Goal: Book appointment/travel/reservation

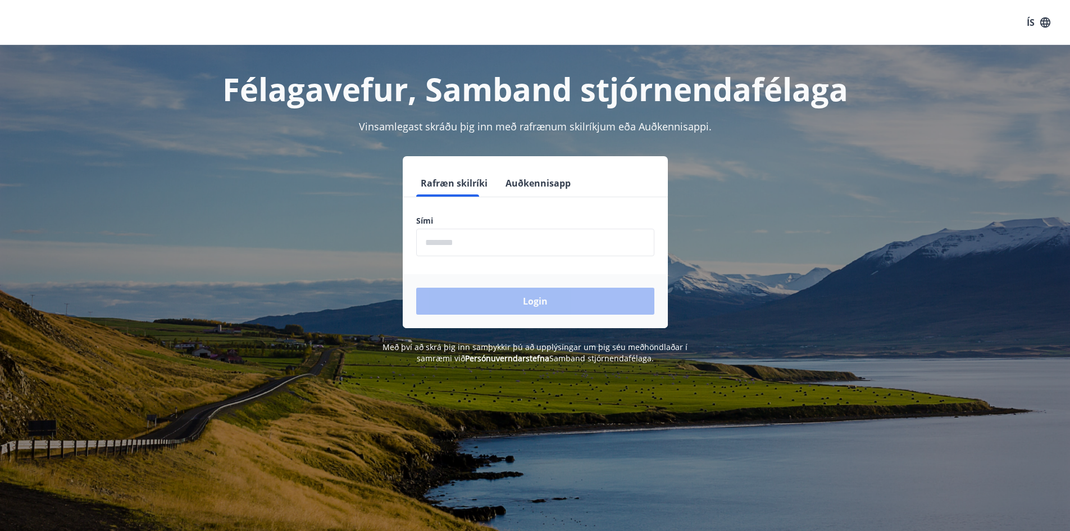
click at [454, 239] on input "phone" at bounding box center [535, 243] width 238 height 28
type input "********"
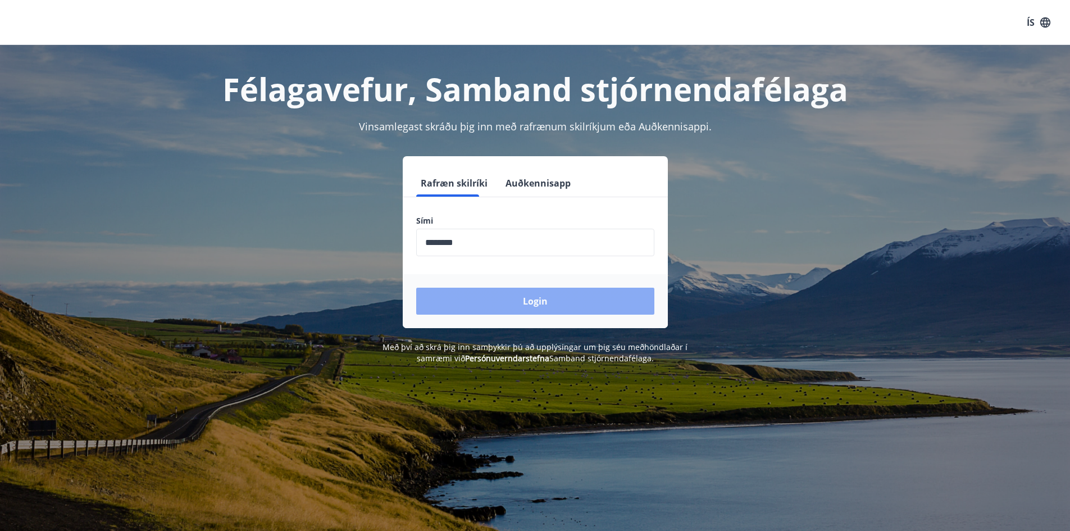
click at [531, 291] on button "Login" at bounding box center [535, 301] width 238 height 27
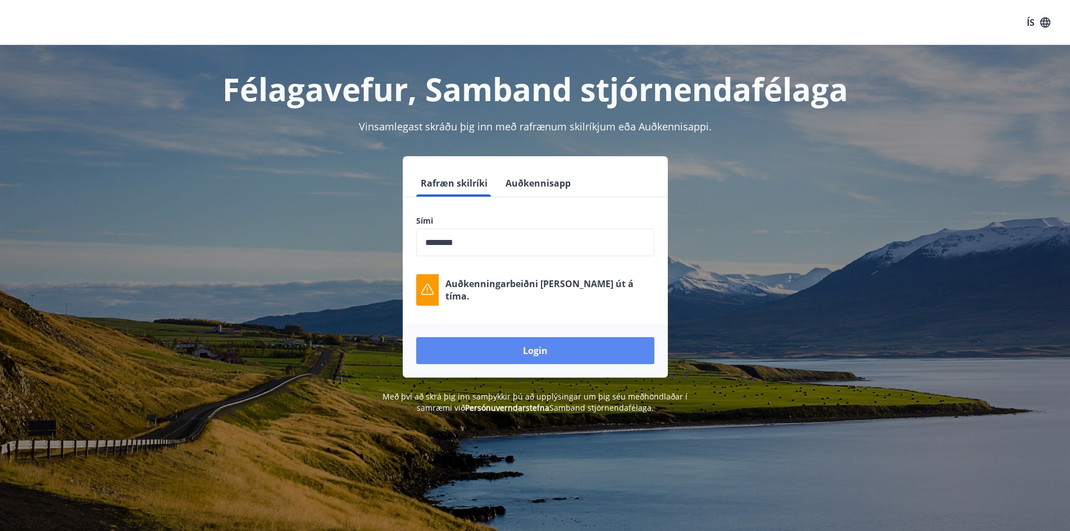
click at [536, 352] on button "Login" at bounding box center [535, 350] width 238 height 27
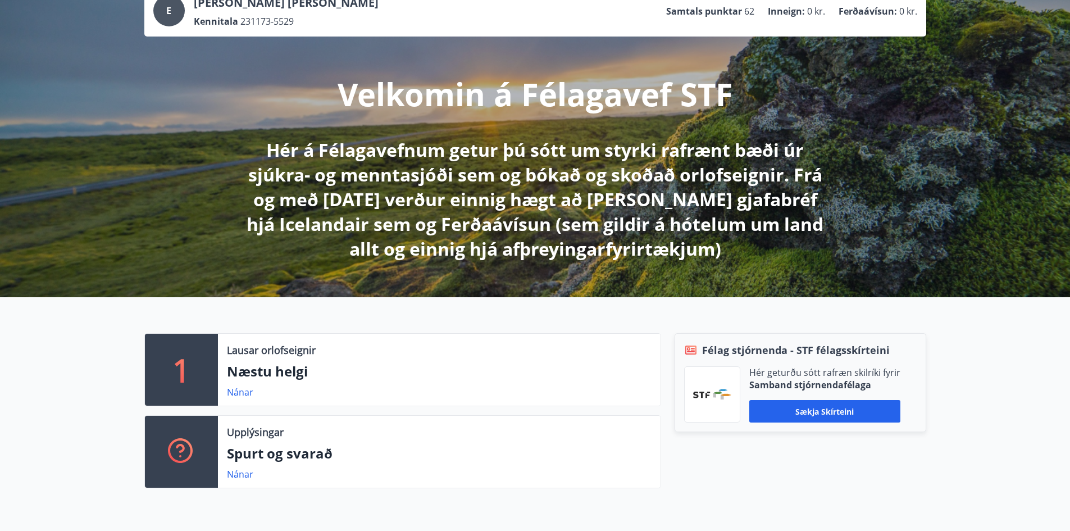
scroll to position [112, 0]
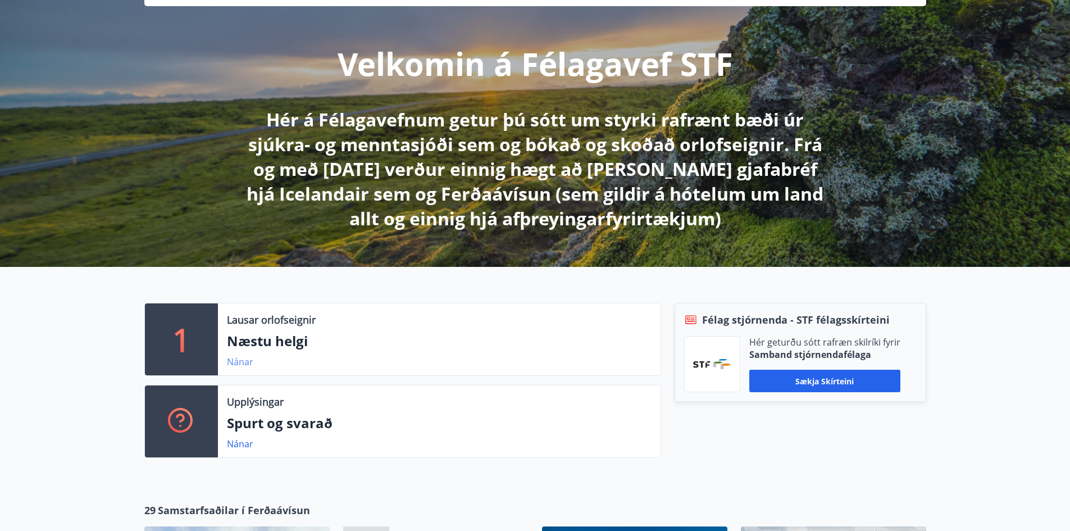
click at [239, 362] on link "Nánar" at bounding box center [240, 362] width 26 height 12
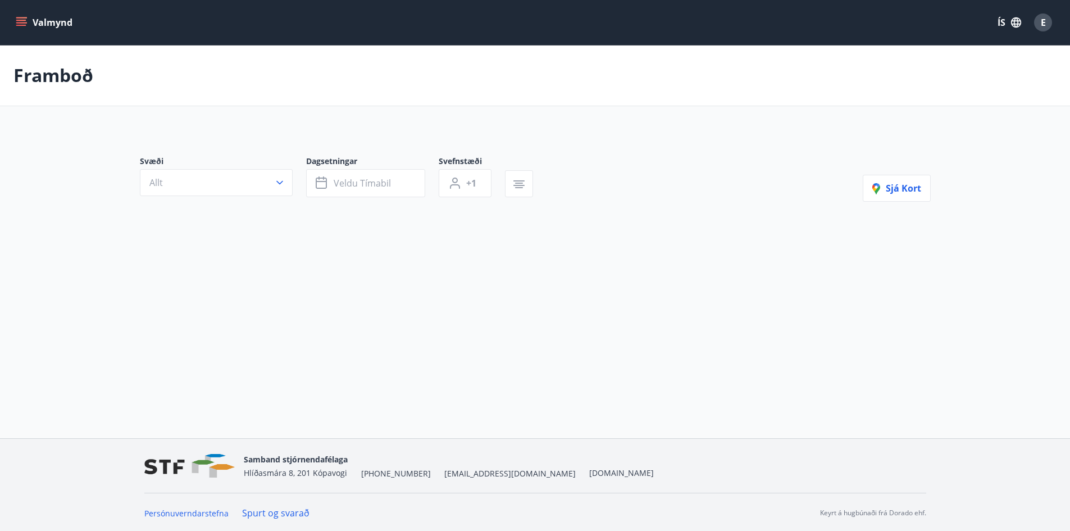
click at [21, 17] on icon "menu" at bounding box center [21, 22] width 11 height 11
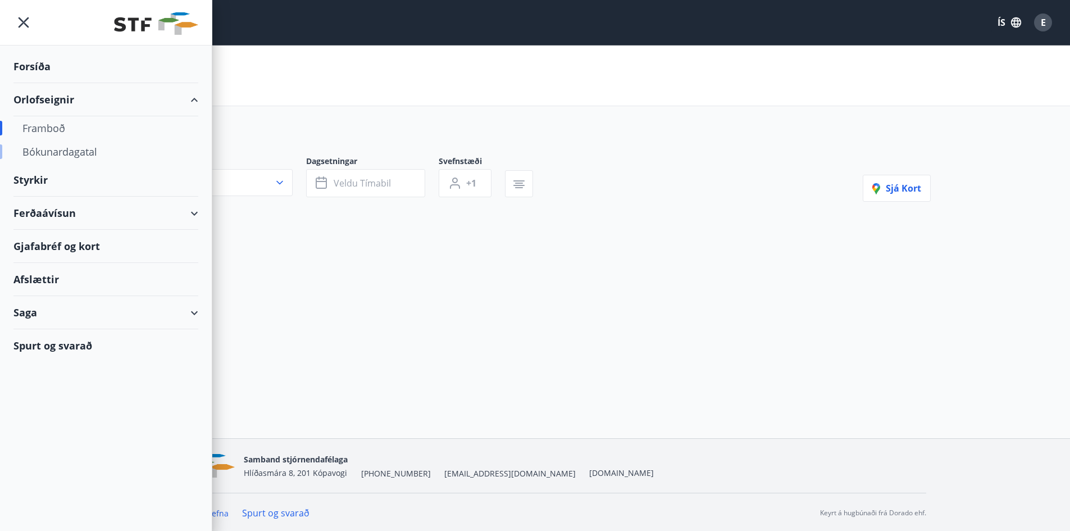
click at [65, 152] on div "Bókunardagatal" at bounding box center [105, 152] width 167 height 24
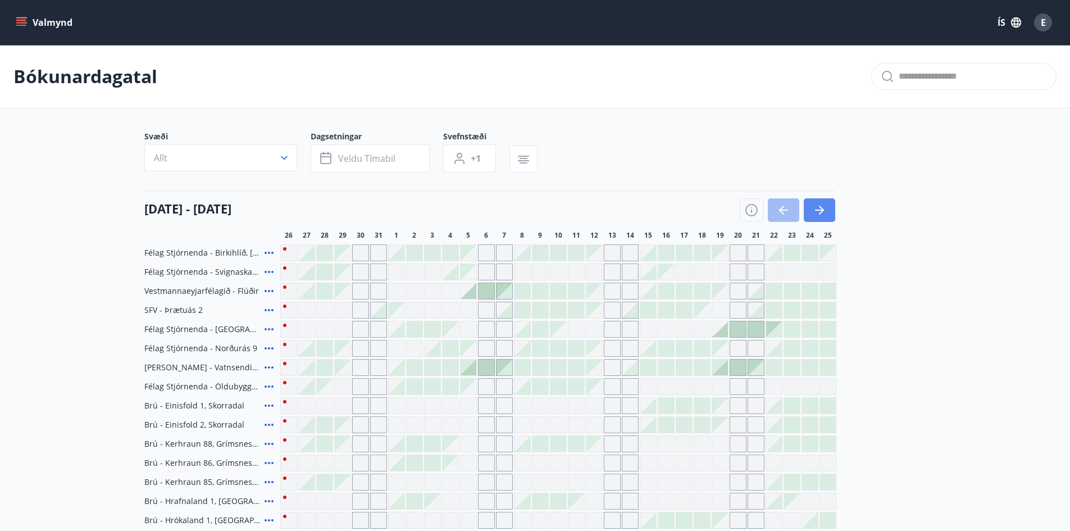
click at [817, 209] on icon "button" at bounding box center [819, 209] width 9 height 1
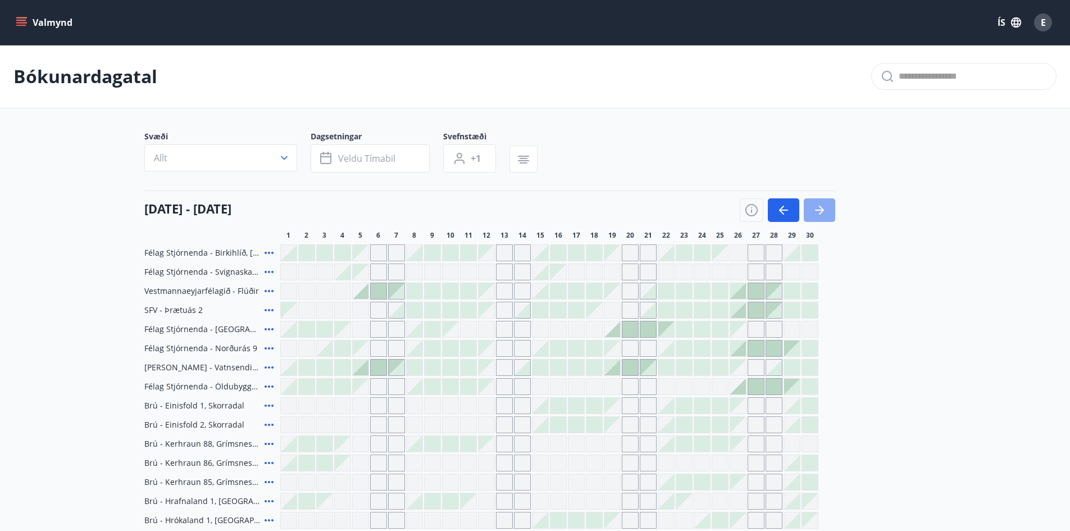
click at [817, 209] on icon "button" at bounding box center [819, 209] width 9 height 1
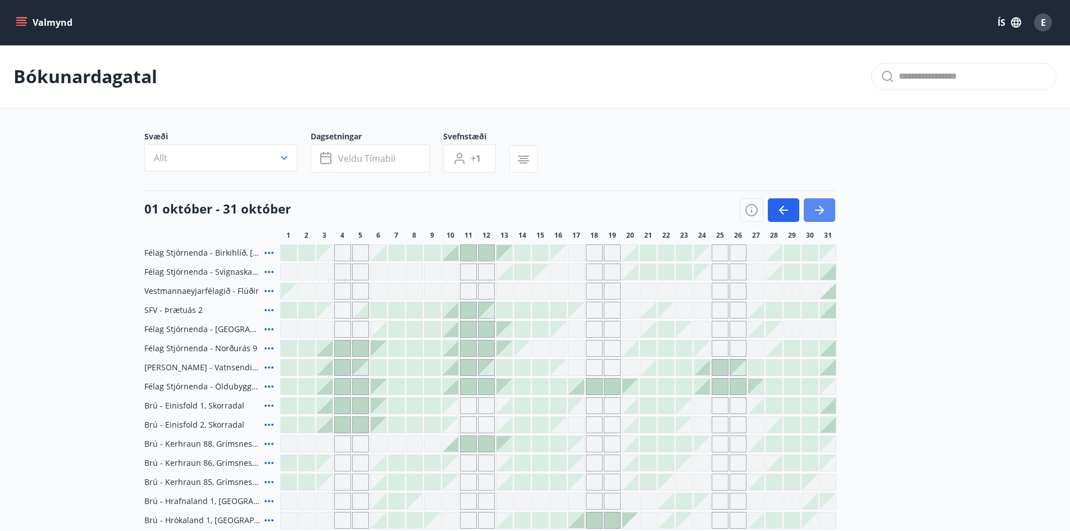
click at [817, 209] on icon "button" at bounding box center [819, 209] width 9 height 1
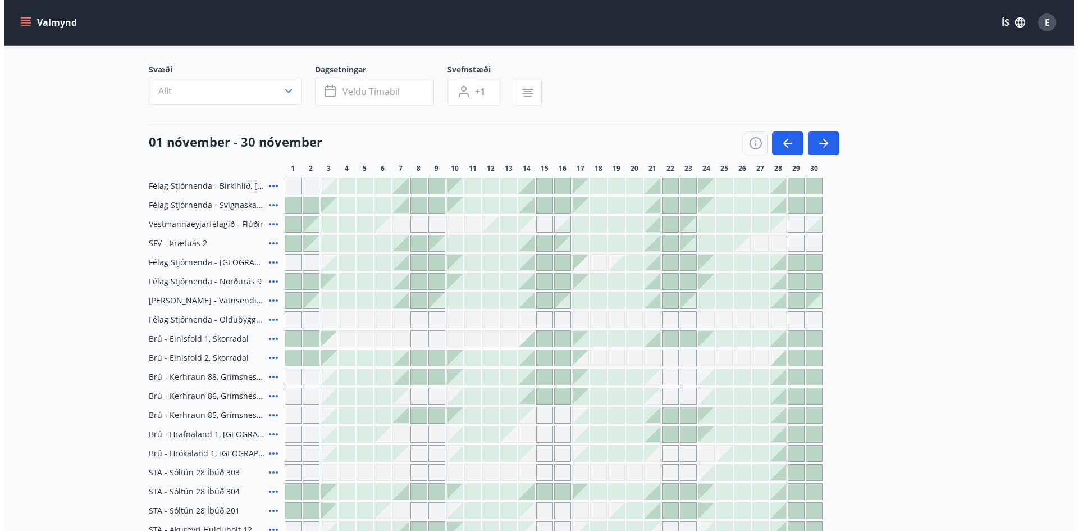
scroll to position [56, 0]
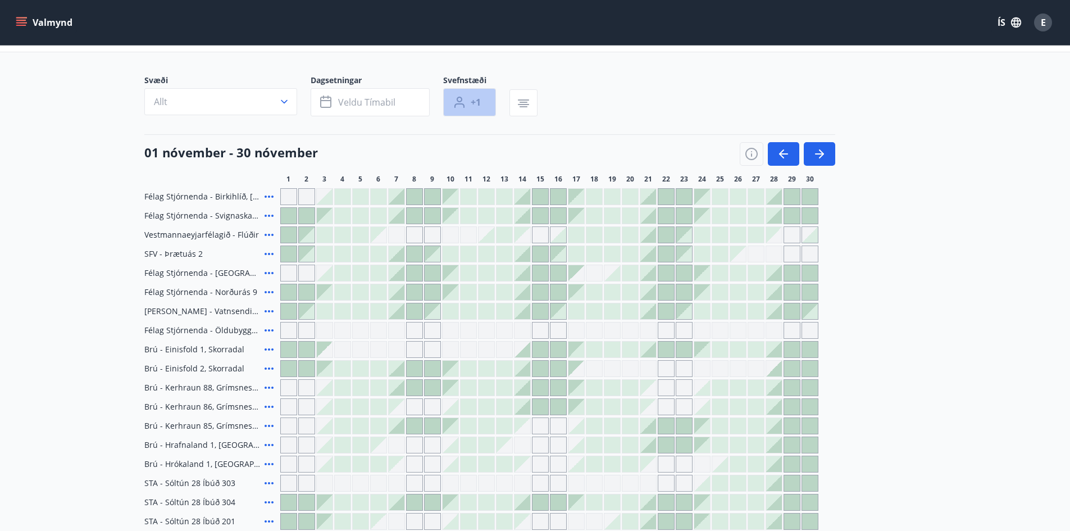
click at [479, 103] on span "+1" at bounding box center [476, 102] width 10 height 12
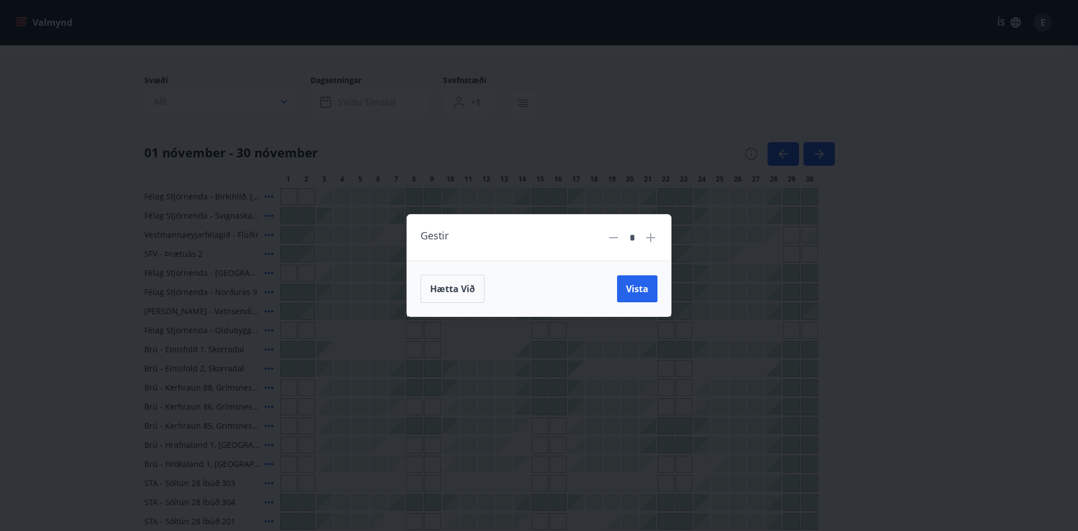
click at [652, 237] on icon at bounding box center [650, 237] width 1 height 1
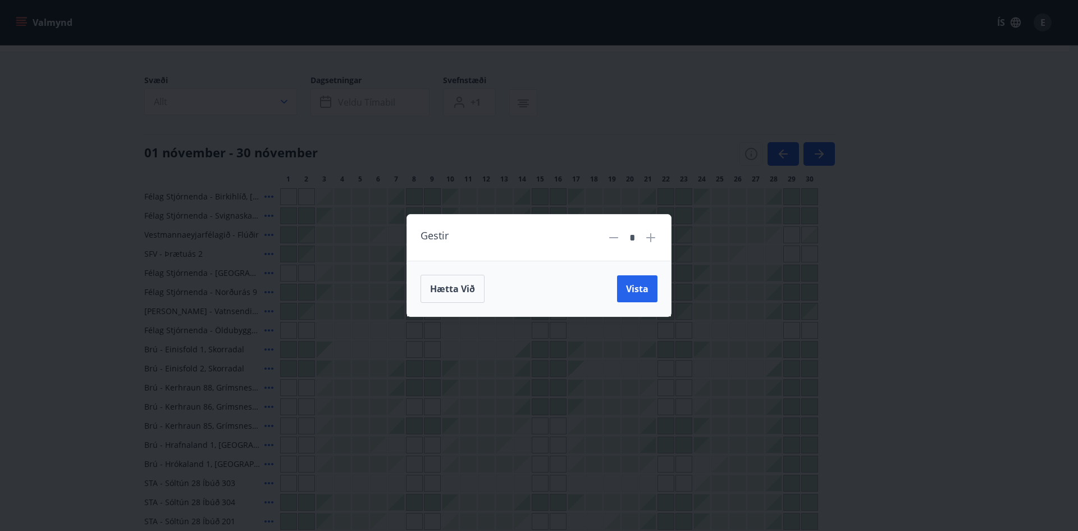
click at [652, 237] on icon at bounding box center [650, 237] width 1 height 1
type input "*"
click at [636, 285] on span "Vista" at bounding box center [637, 289] width 22 height 12
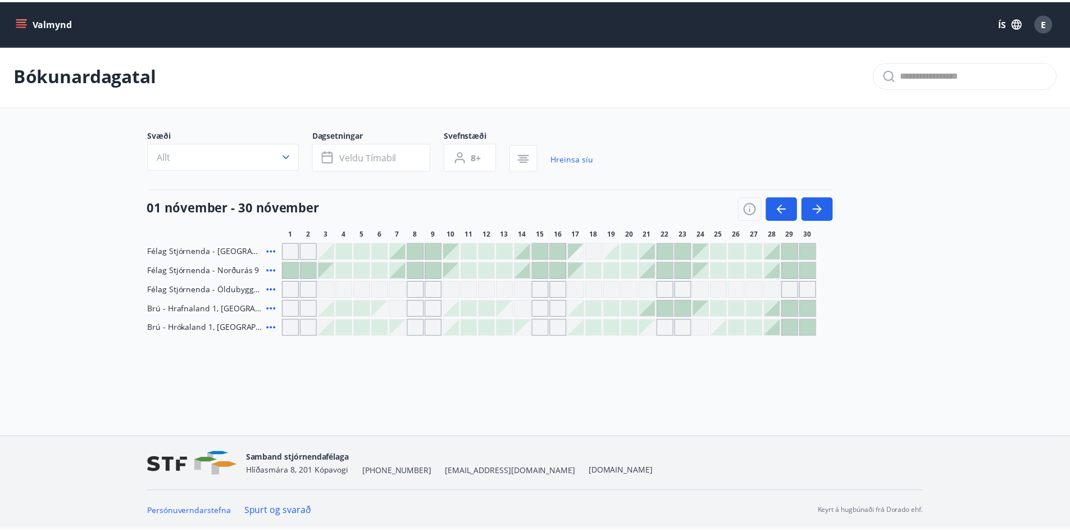
scroll to position [2, 0]
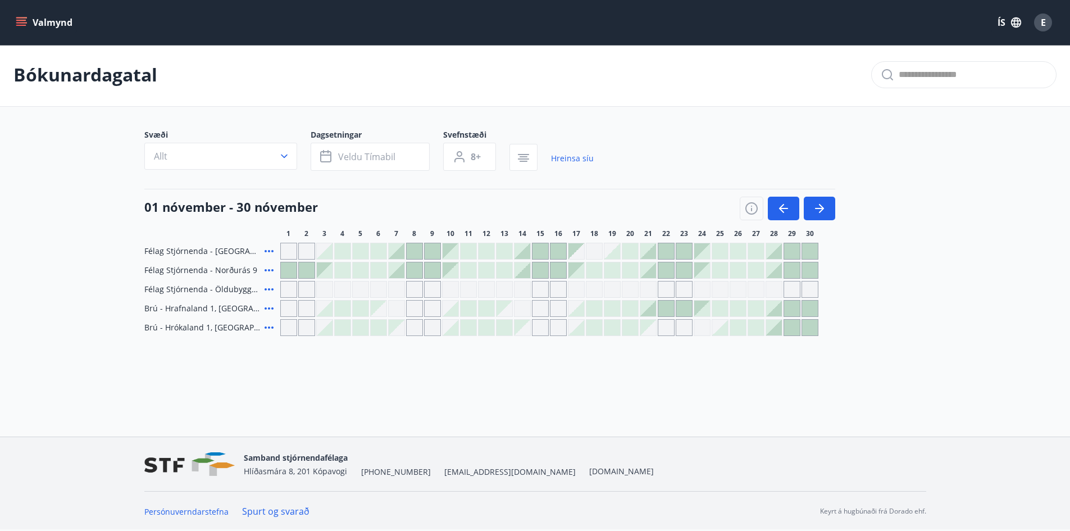
click at [269, 250] on icon at bounding box center [268, 250] width 13 height 13
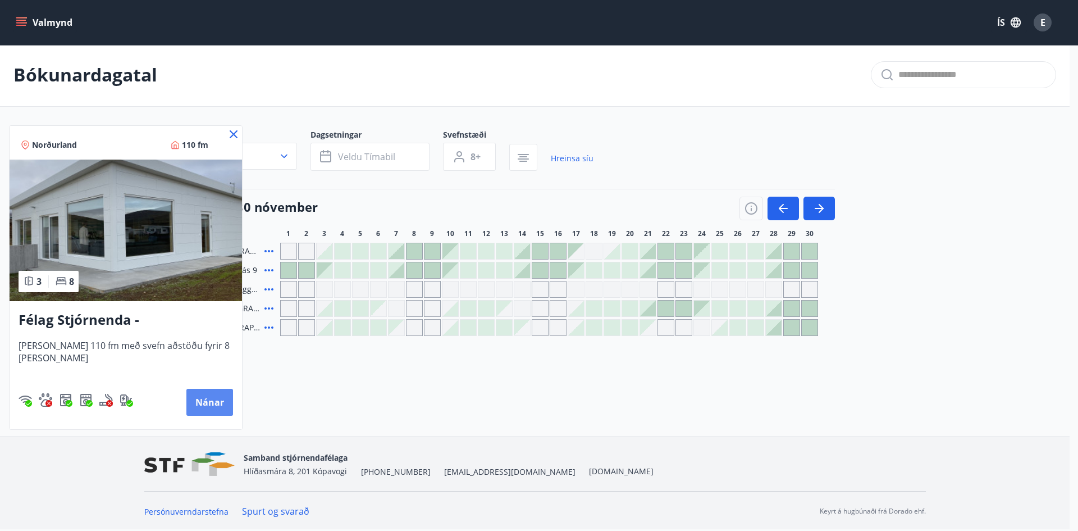
click at [203, 400] on button "Nánar" at bounding box center [209, 402] width 47 height 27
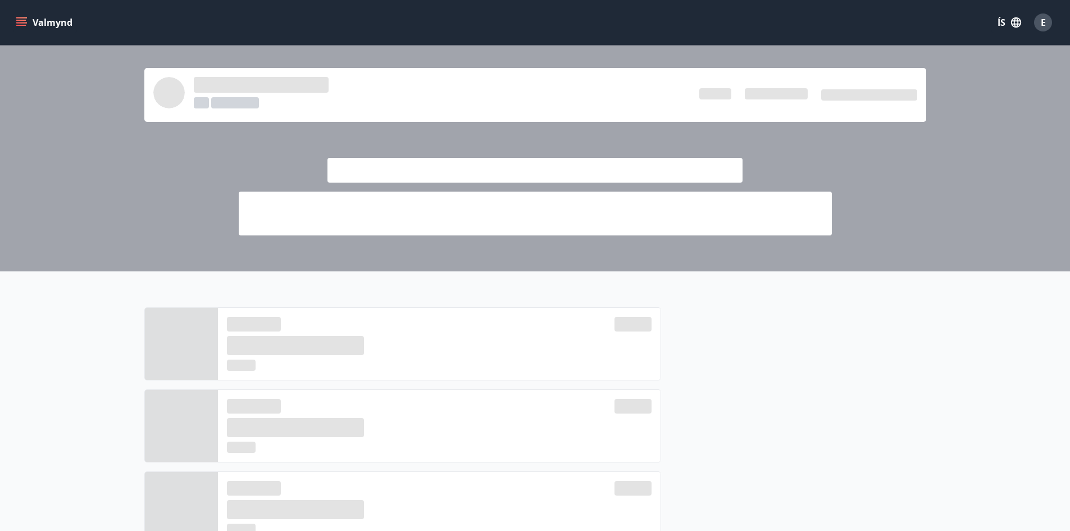
click at [19, 22] on icon "menu" at bounding box center [21, 22] width 11 height 11
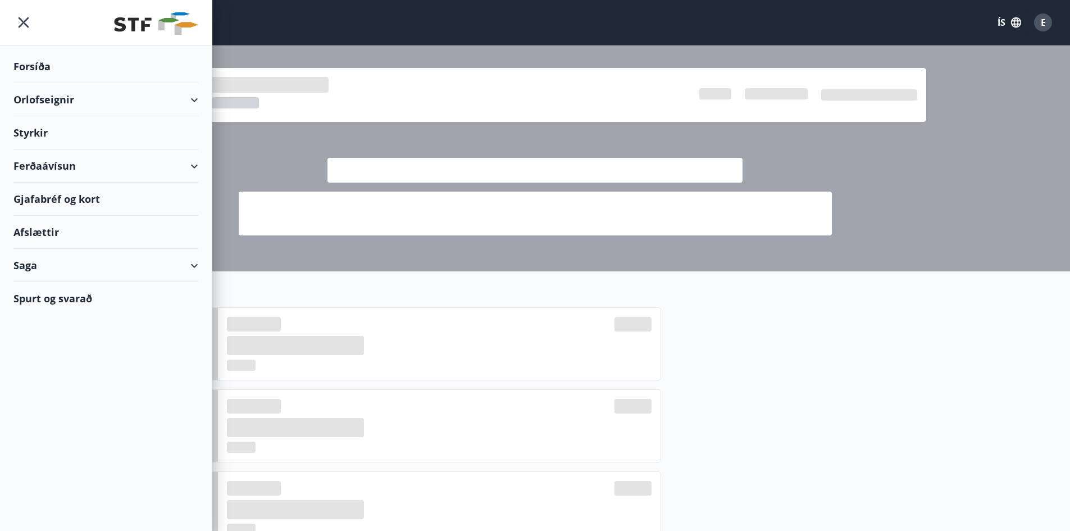
click at [31, 101] on div "Orlofseignir" at bounding box center [105, 99] width 185 height 33
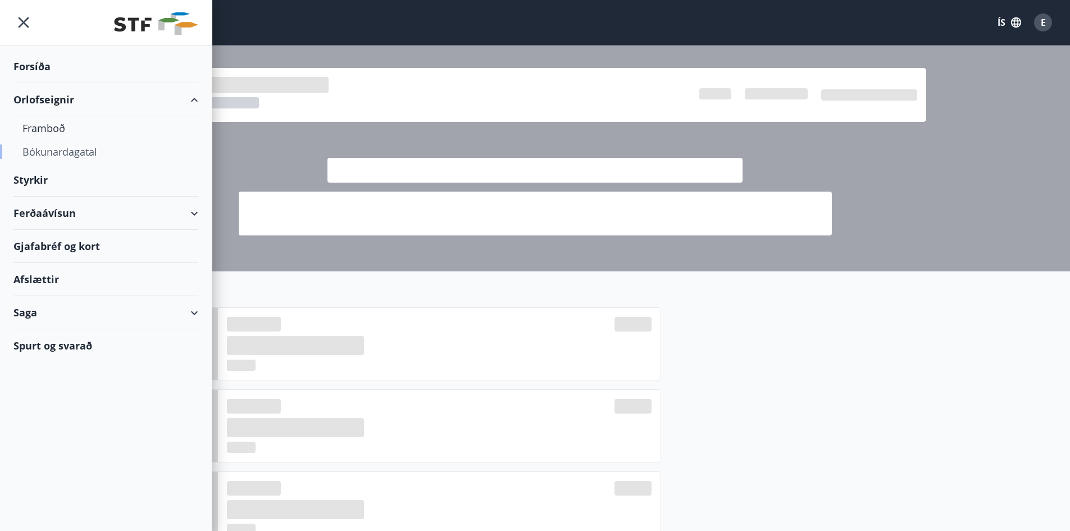
click at [38, 149] on div "Bókunardagatal" at bounding box center [105, 152] width 167 height 24
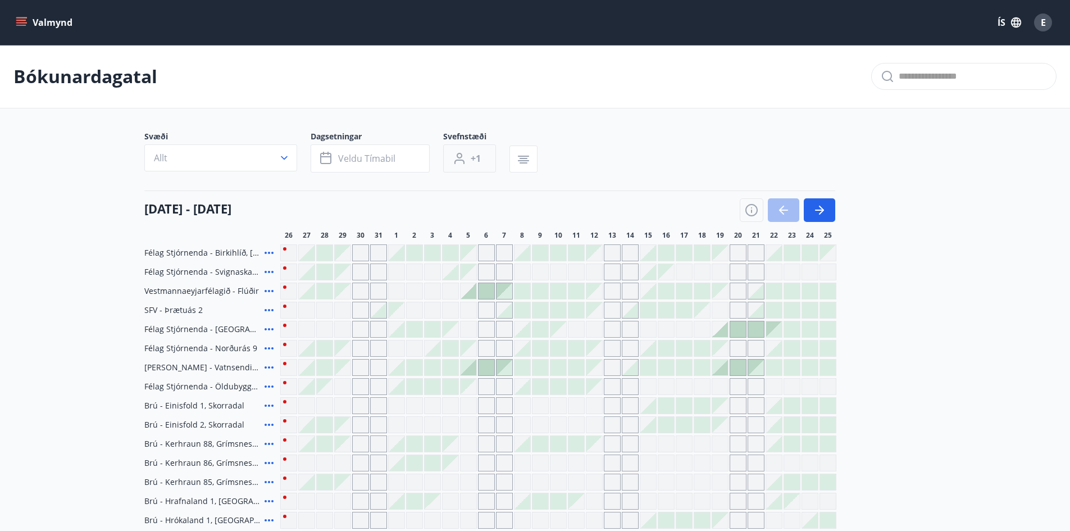
click at [472, 158] on span "+1" at bounding box center [476, 158] width 10 height 12
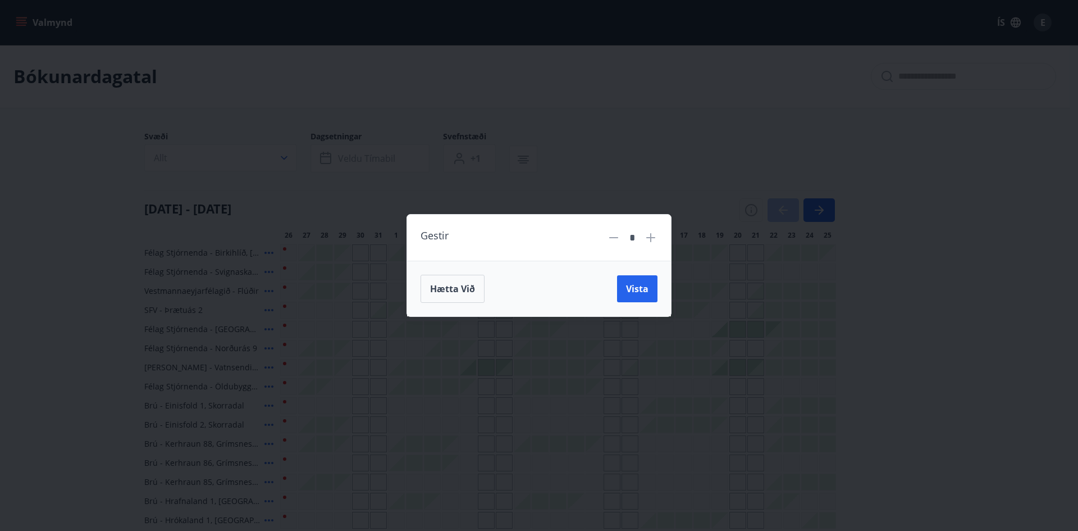
click at [648, 238] on icon at bounding box center [650, 237] width 9 height 9
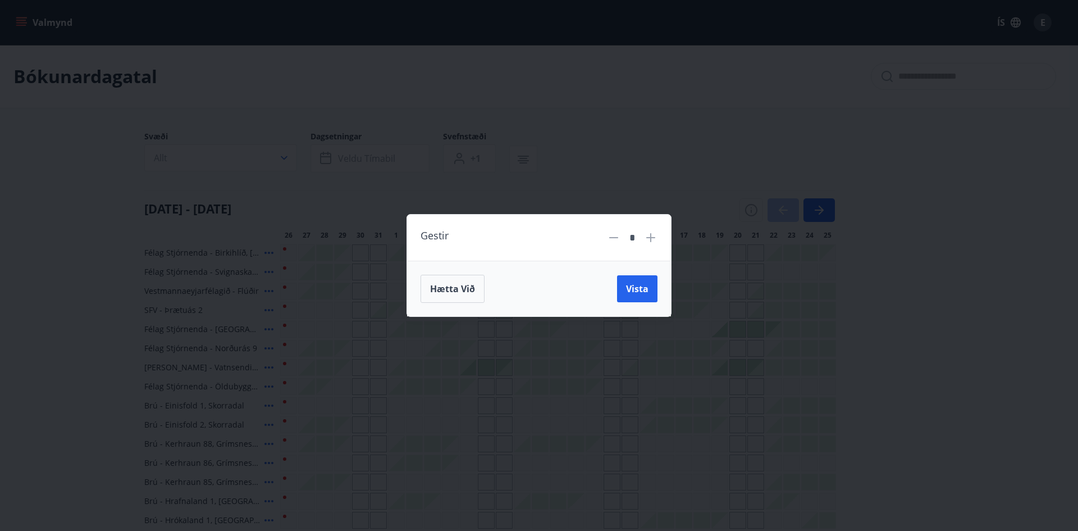
click at [648, 238] on icon at bounding box center [650, 237] width 9 height 9
type input "*"
click at [638, 288] on span "Vista" at bounding box center [637, 289] width 22 height 12
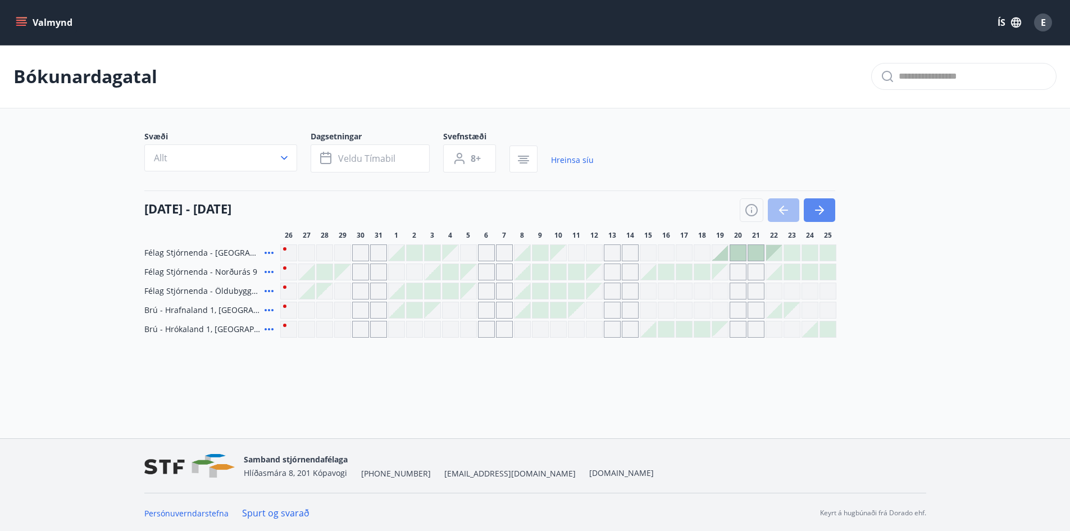
click at [822, 212] on icon "button" at bounding box center [819, 209] width 13 height 13
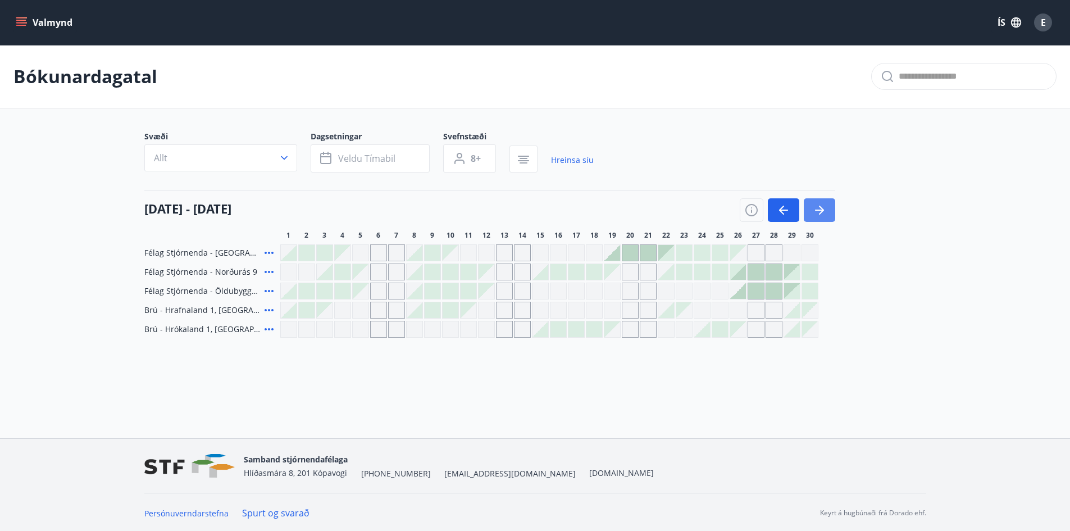
click at [822, 212] on icon "button" at bounding box center [819, 209] width 13 height 13
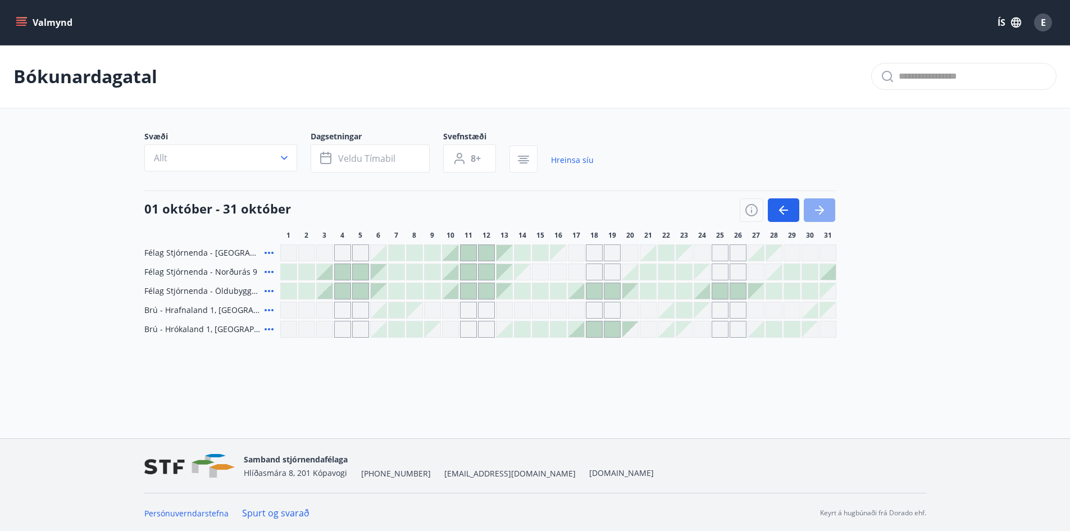
click at [822, 212] on icon "button" at bounding box center [819, 209] width 13 height 13
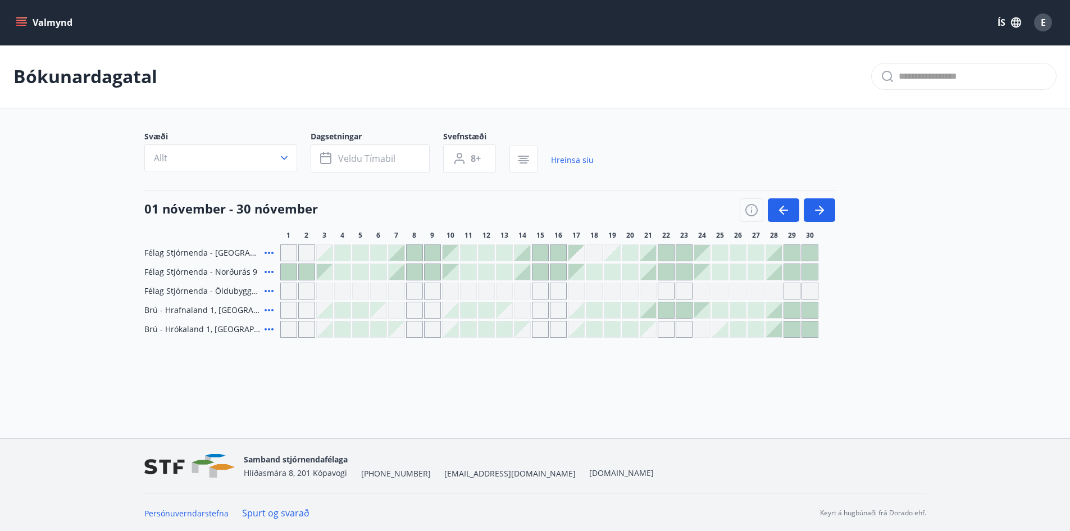
click at [269, 271] on icon at bounding box center [269, 272] width 9 height 2
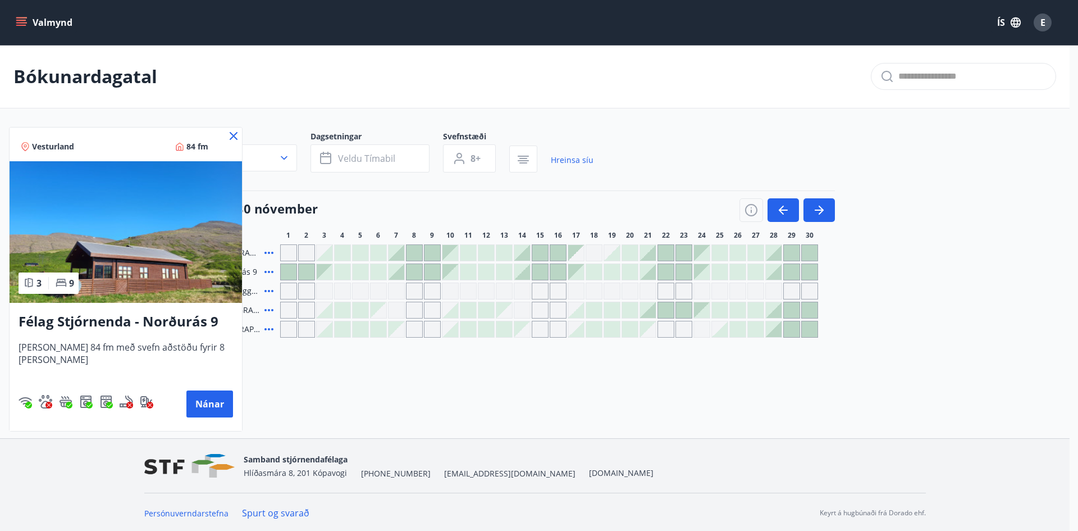
click at [230, 134] on icon at bounding box center [234, 136] width 8 height 8
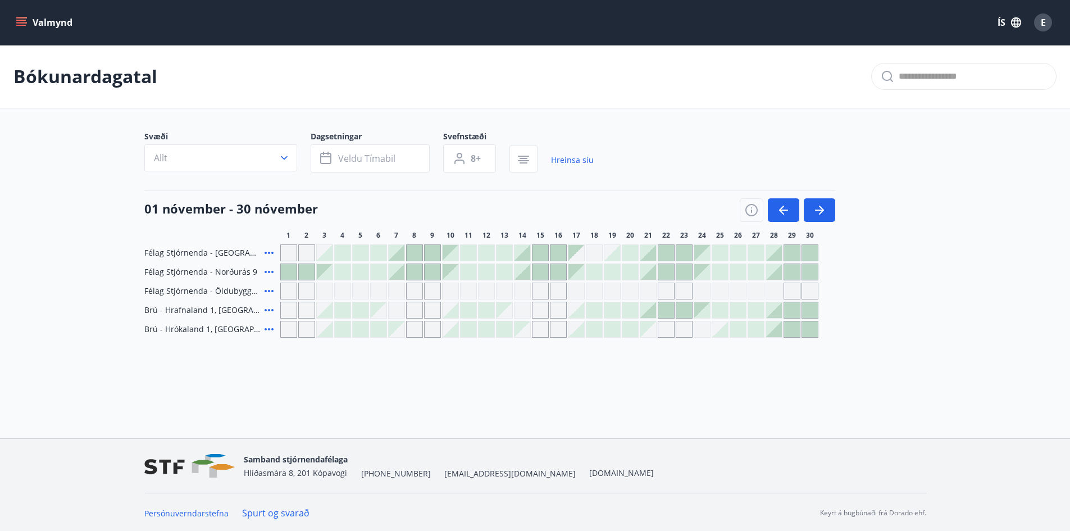
click at [267, 290] on icon at bounding box center [268, 290] width 13 height 13
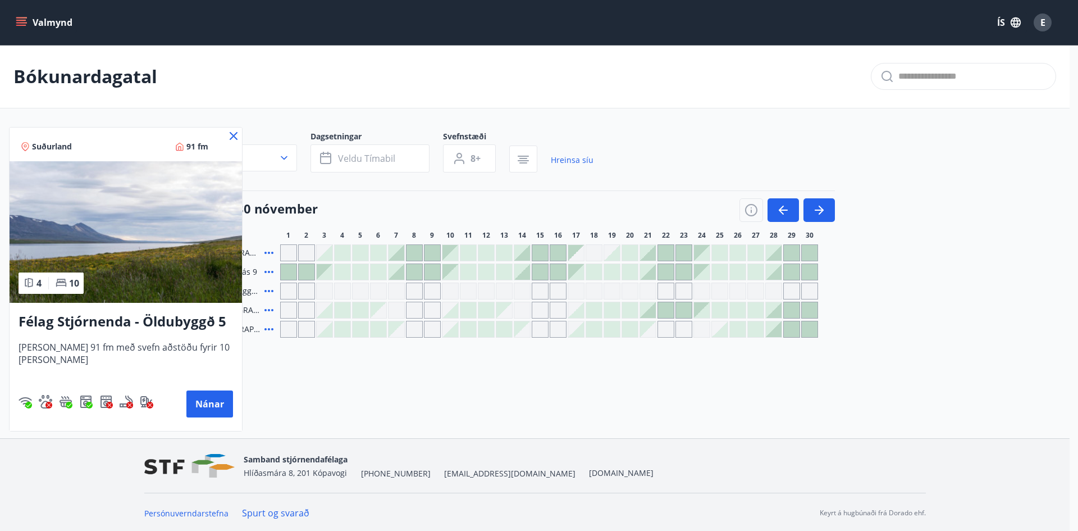
click at [121, 244] on img at bounding box center [126, 232] width 233 height 142
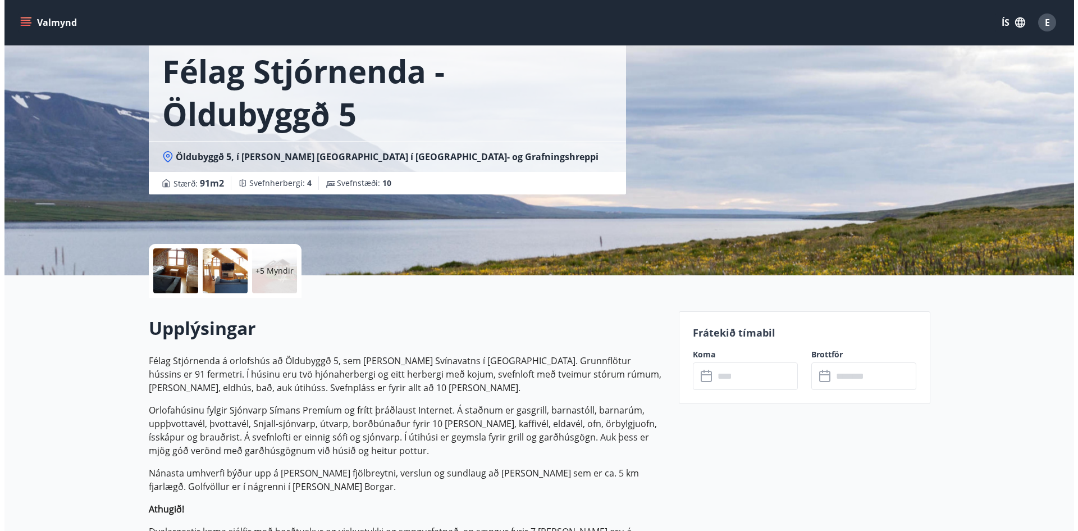
scroll to position [56, 0]
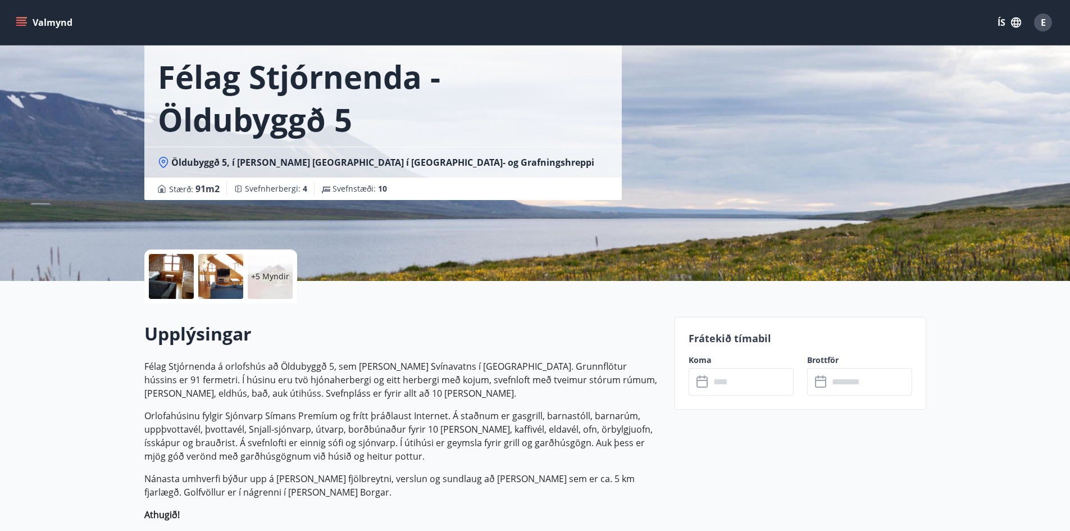
click at [160, 276] on div at bounding box center [171, 276] width 45 height 45
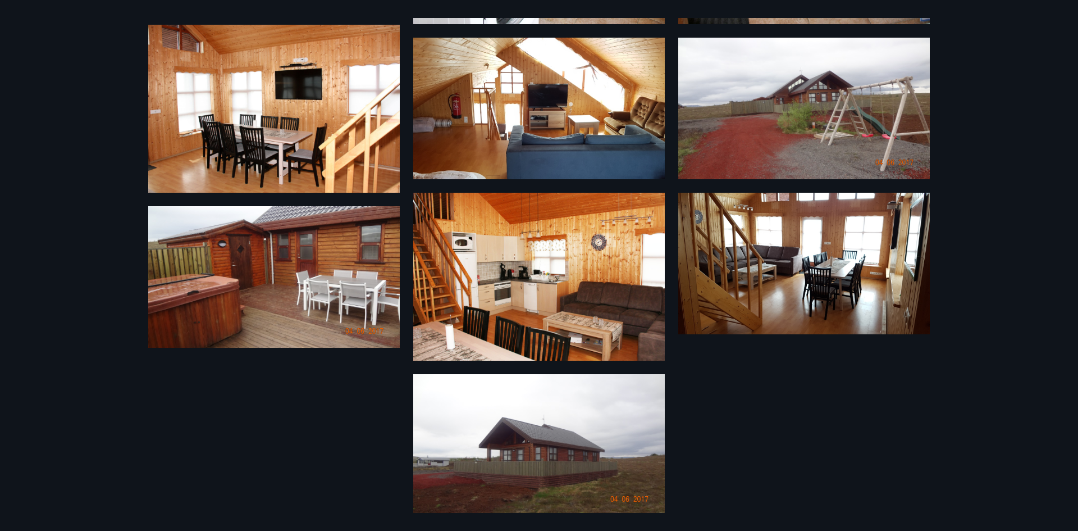
scroll to position [422, 0]
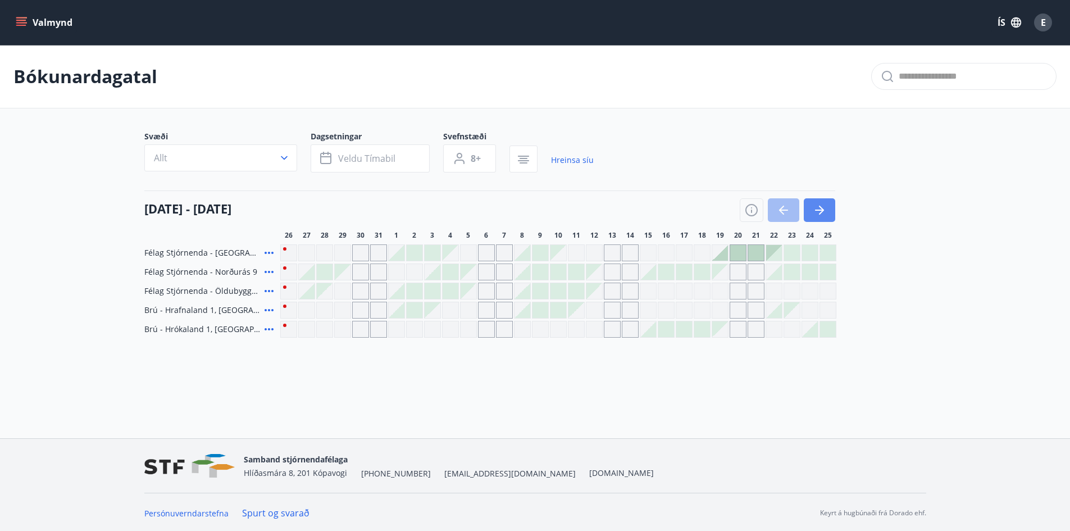
click at [830, 213] on button "button" at bounding box center [819, 210] width 31 height 24
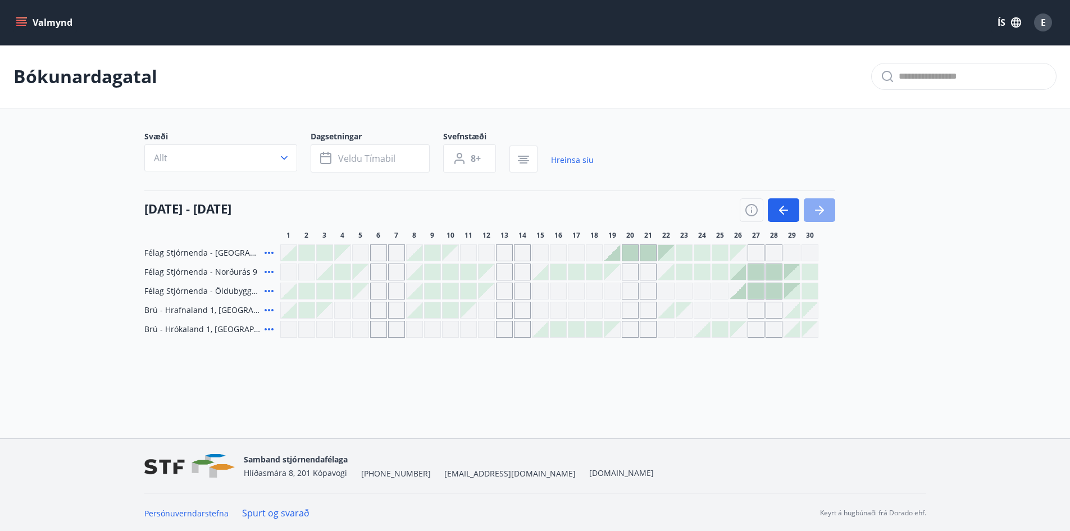
click at [825, 212] on icon "button" at bounding box center [819, 209] width 13 height 13
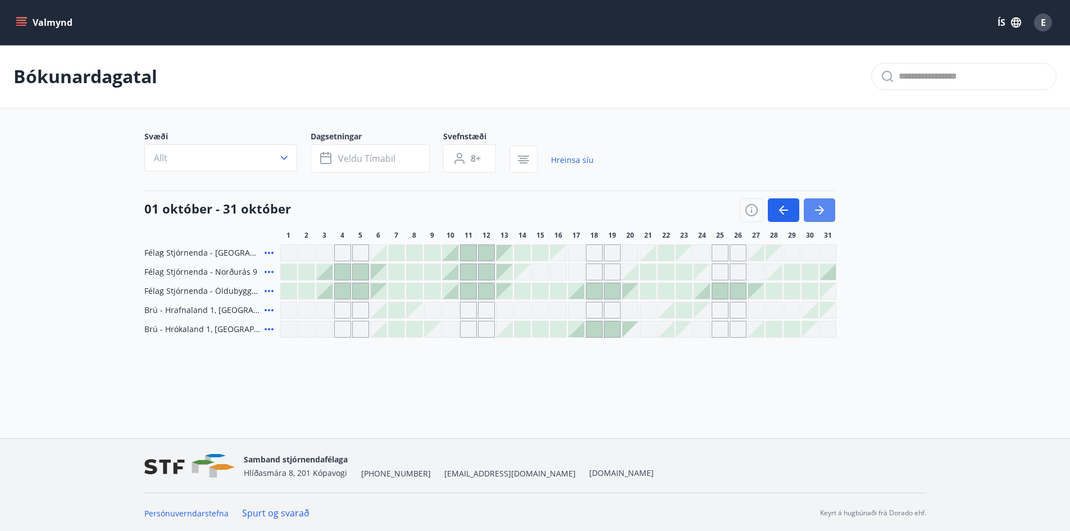
click at [825, 212] on icon "button" at bounding box center [819, 209] width 13 height 13
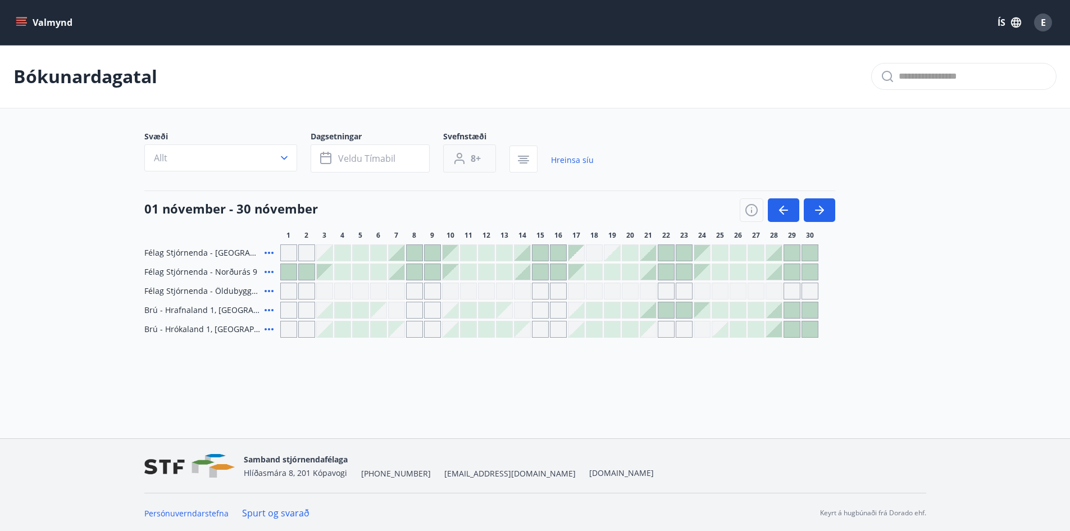
click at [476, 157] on span "8+" at bounding box center [476, 158] width 10 height 12
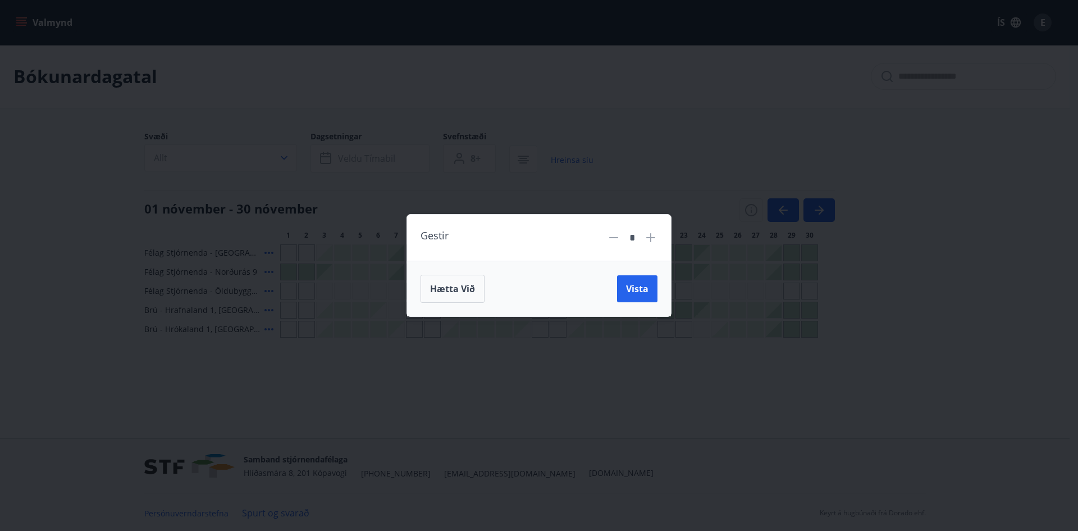
click at [613, 237] on icon at bounding box center [613, 237] width 9 height 1
type input "*"
click at [644, 286] on span "Vista" at bounding box center [637, 289] width 22 height 12
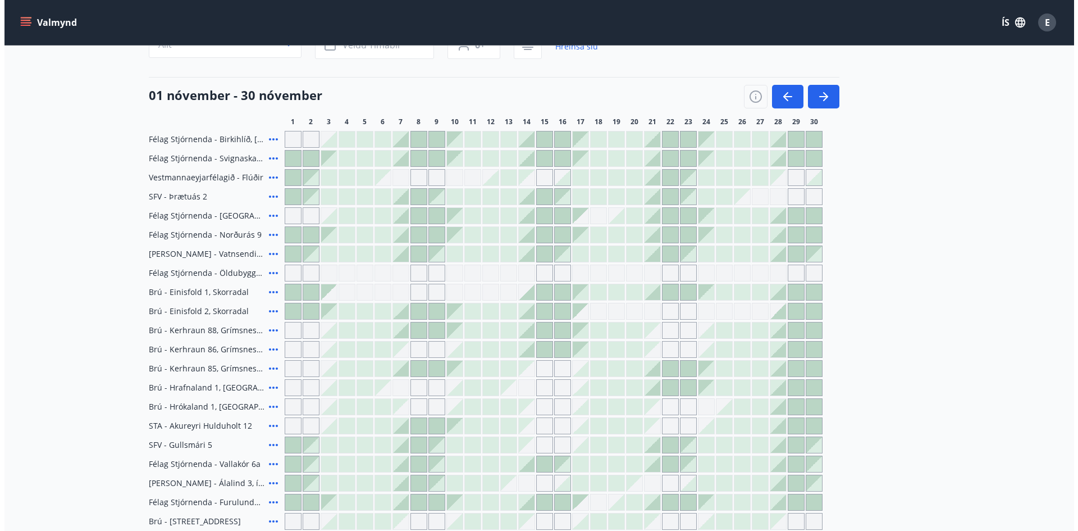
scroll to position [112, 0]
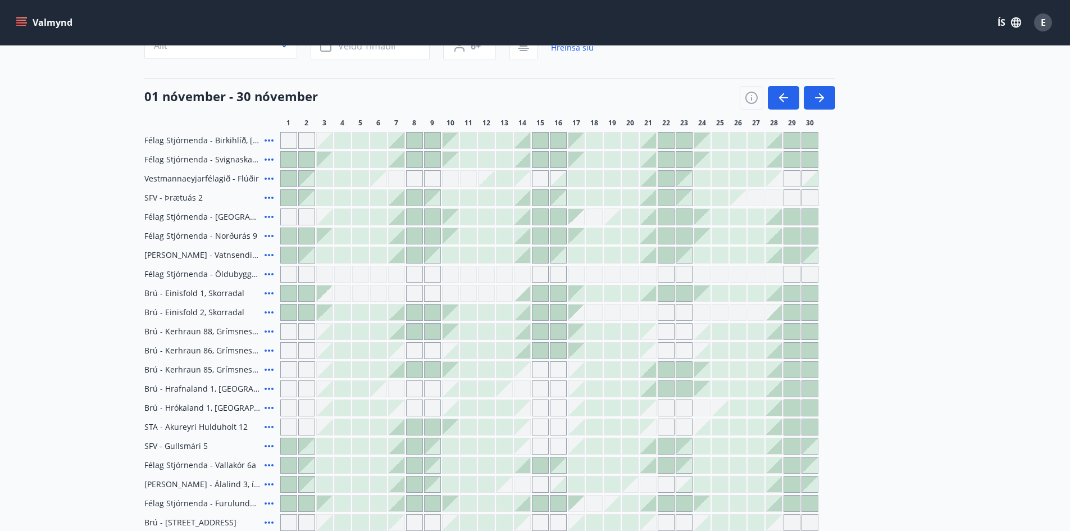
click at [267, 158] on icon at bounding box center [268, 159] width 13 height 13
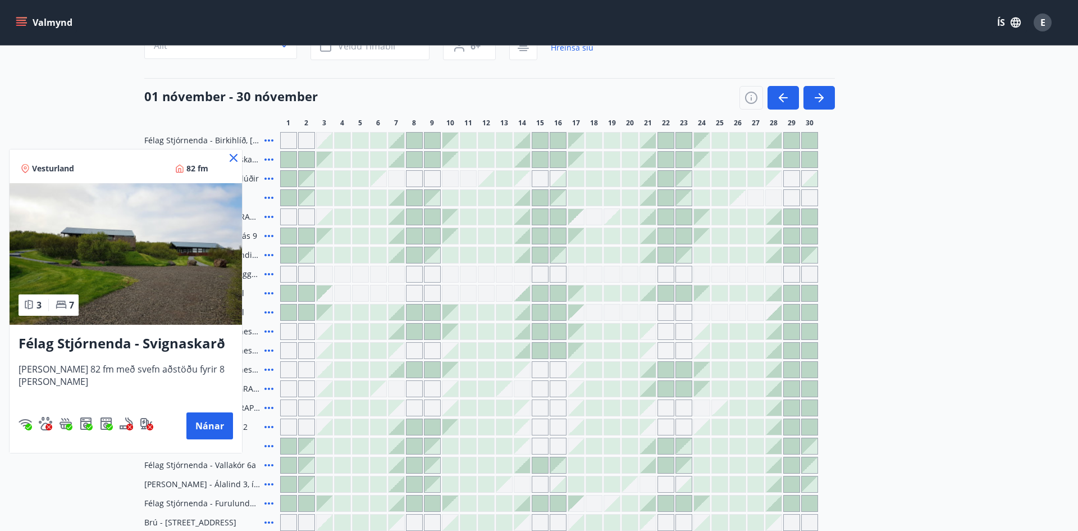
click at [230, 154] on icon at bounding box center [234, 158] width 8 height 8
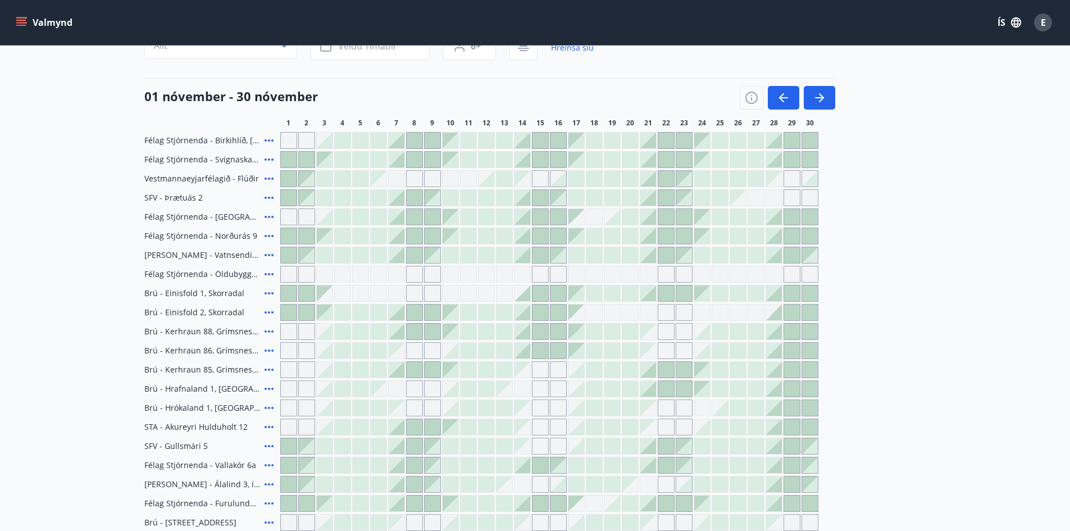
click at [268, 197] on icon at bounding box center [269, 198] width 9 height 2
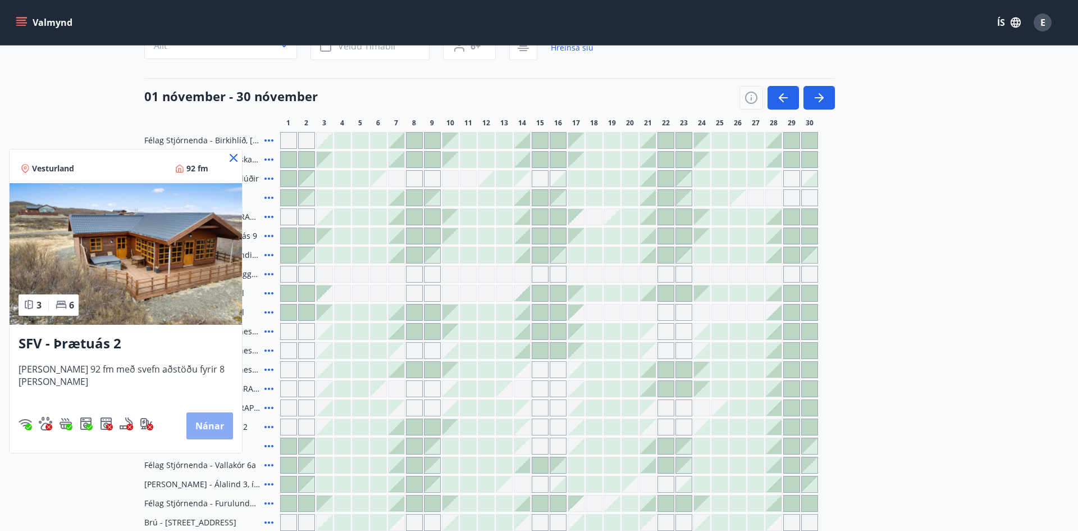
drag, startPoint x: 194, startPoint y: 425, endPoint x: 185, endPoint y: 422, distance: 9.4
click at [186, 422] on button "Nánar" at bounding box center [209, 425] width 47 height 27
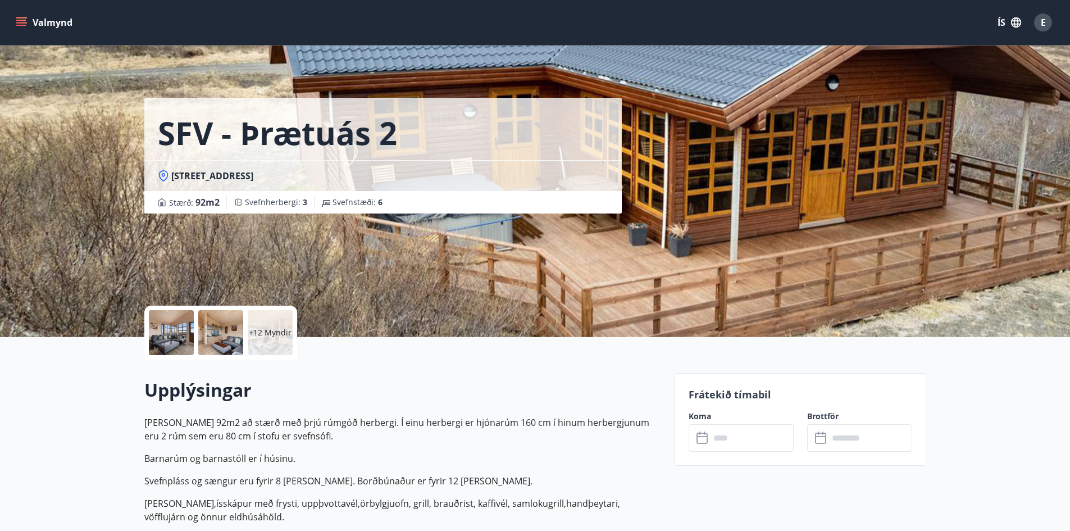
drag, startPoint x: 270, startPoint y: 335, endPoint x: 161, endPoint y: 334, distance: 109.0
drag, startPoint x: 161, startPoint y: 334, endPoint x: 158, endPoint y: 343, distance: 9.6
click at [158, 343] on div at bounding box center [171, 332] width 45 height 45
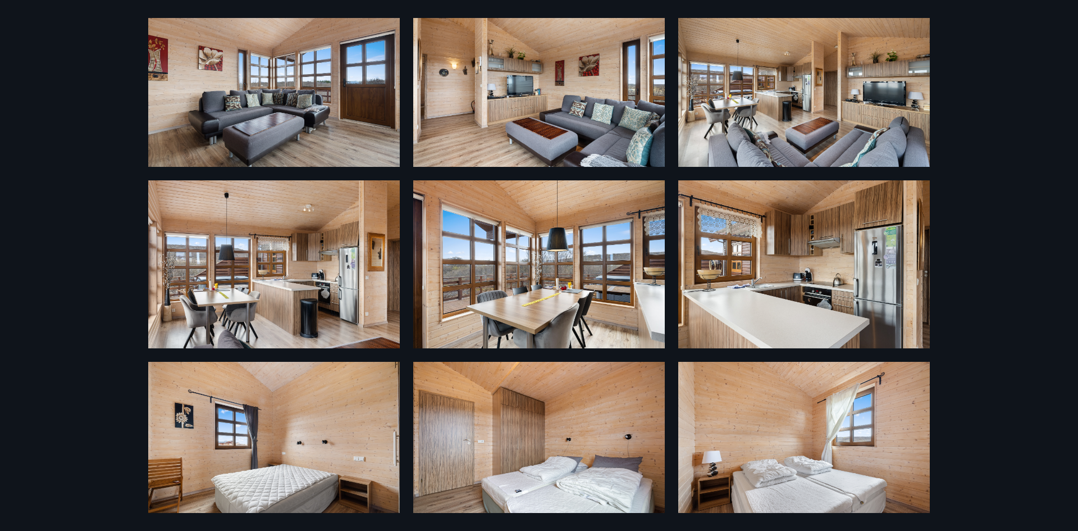
scroll to position [209, 0]
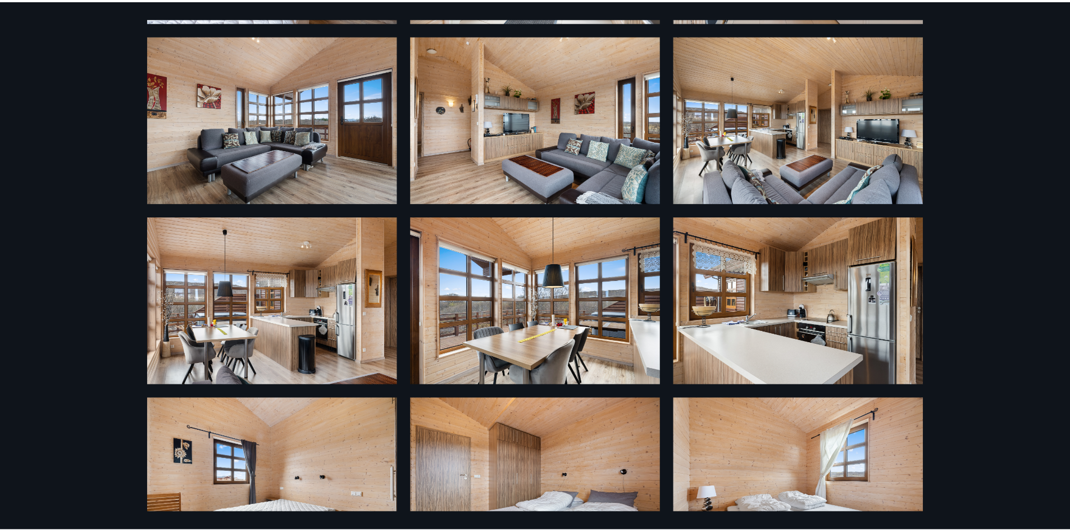
scroll to position [2, 0]
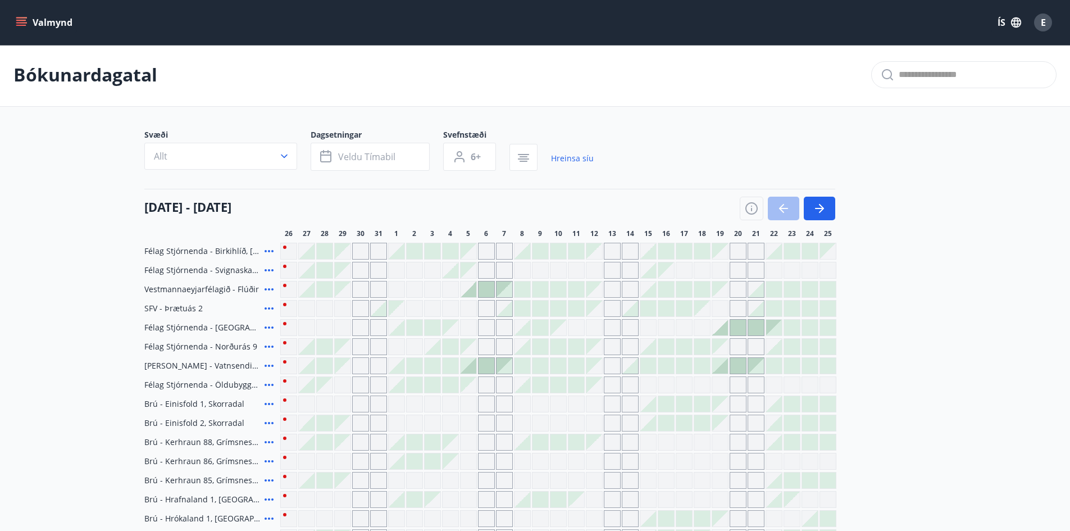
type input "*"
drag, startPoint x: 265, startPoint y: 288, endPoint x: 210, endPoint y: 291, distance: 55.1
drag, startPoint x: 210, startPoint y: 291, endPoint x: 898, endPoint y: 348, distance: 690.4
click at [900, 356] on div "Félag Stjórnenda - Birkihlíð, Brekkuheiði Félag Stjórnenda - Svignaskarð 32 Ves…" at bounding box center [535, 452] width 782 height 418
click at [265, 347] on icon at bounding box center [269, 346] width 9 height 2
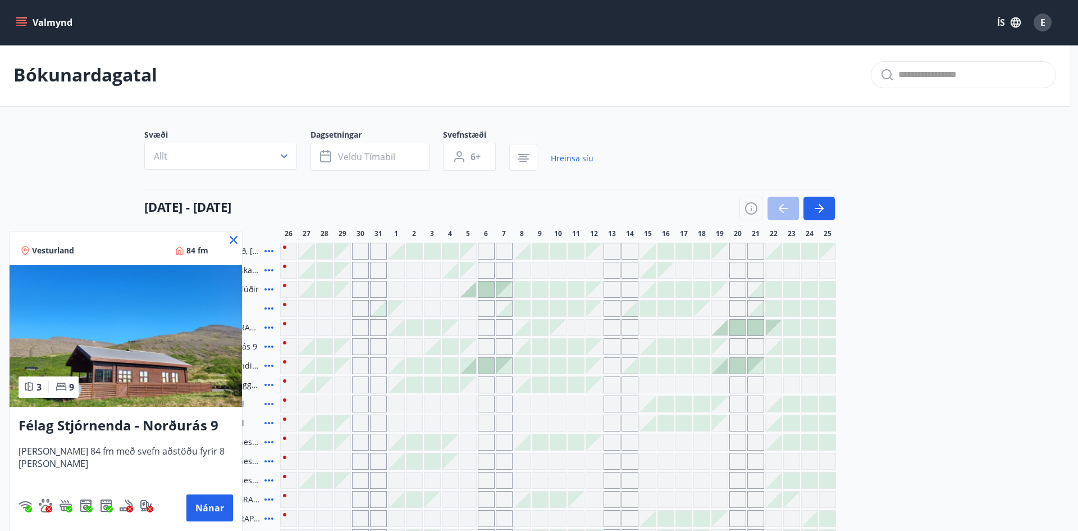
click at [227, 239] on icon at bounding box center [233, 239] width 13 height 13
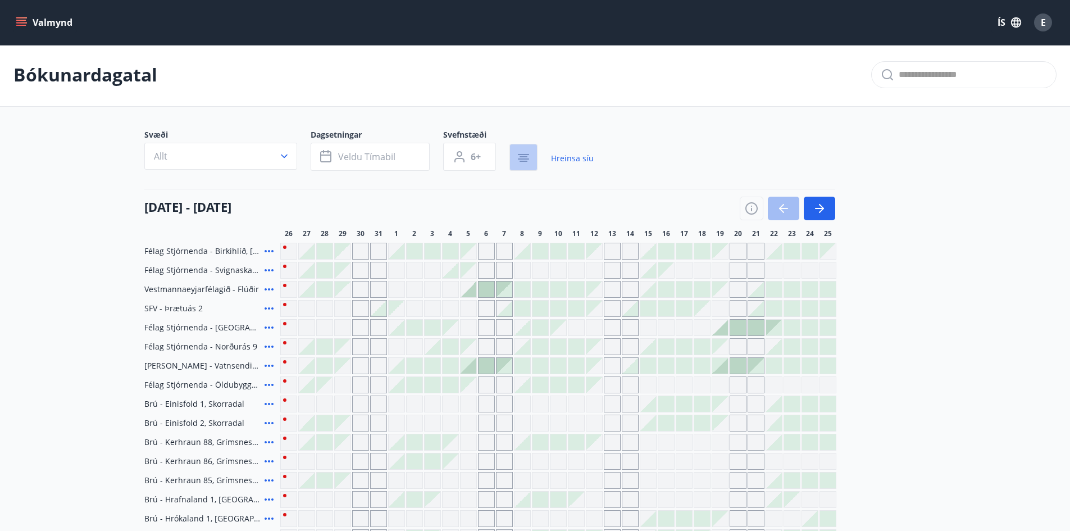
click at [525, 158] on icon "button" at bounding box center [523, 158] width 11 height 1
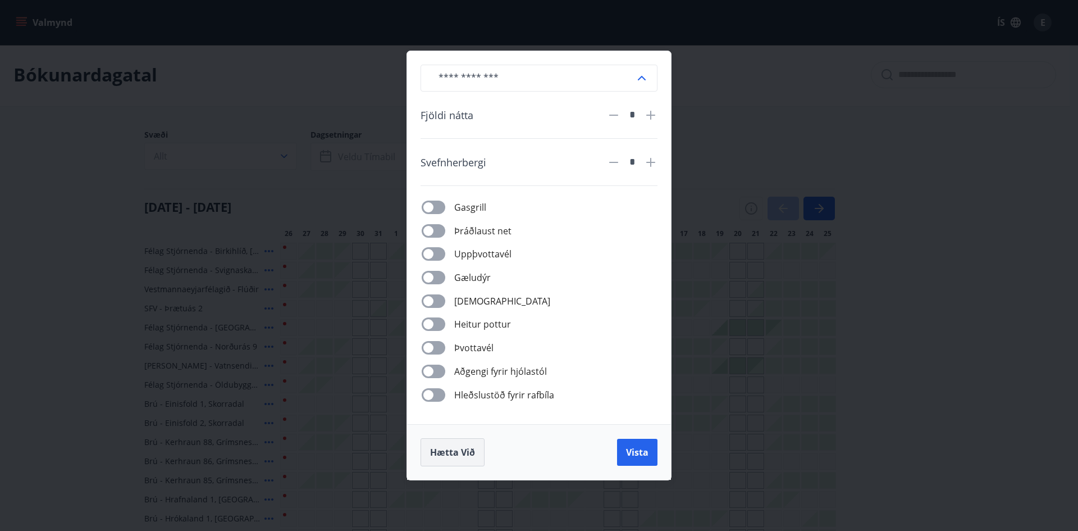
click at [462, 451] on span "Hætta við" at bounding box center [452, 452] width 45 height 12
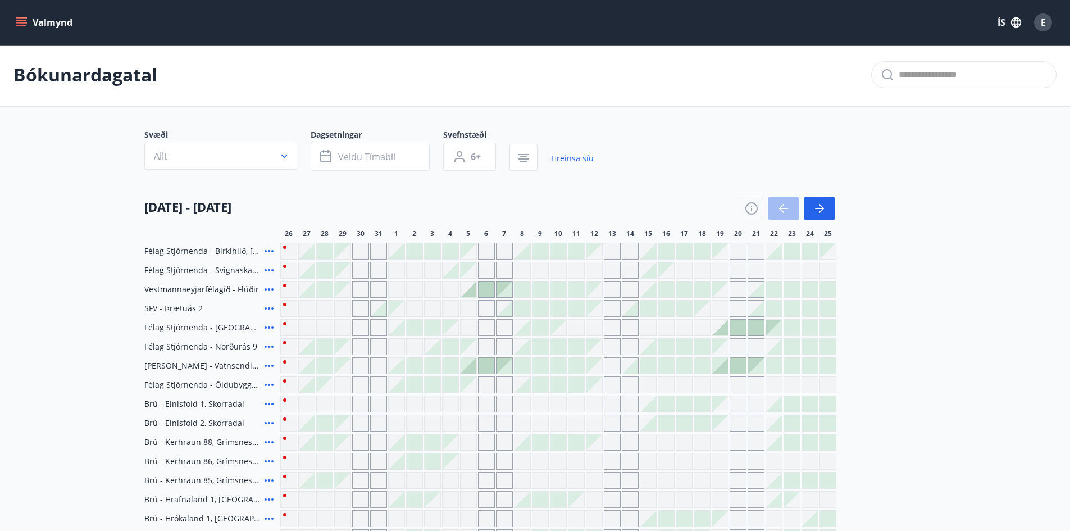
click at [268, 384] on icon at bounding box center [269, 385] width 9 height 2
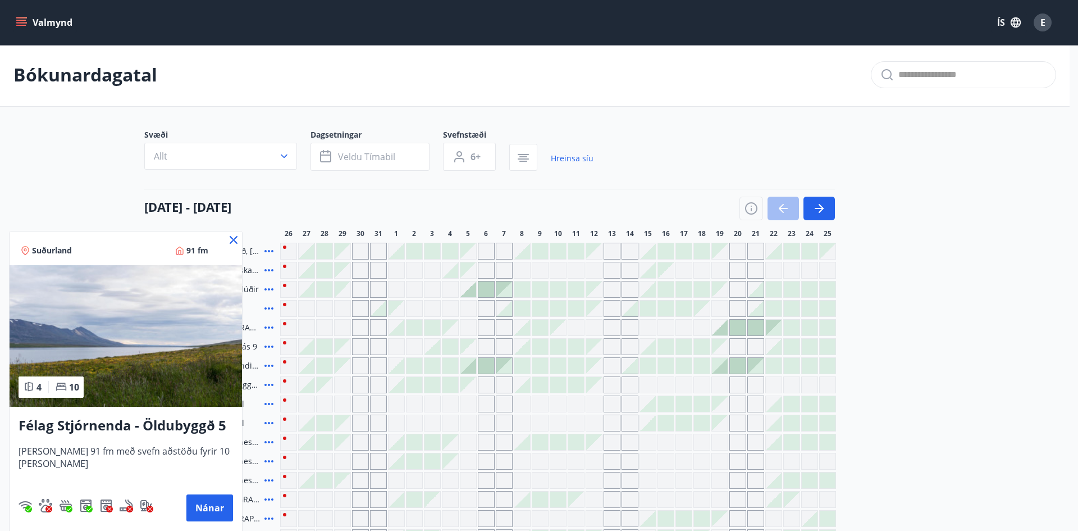
click at [233, 237] on icon at bounding box center [233, 239] width 13 height 13
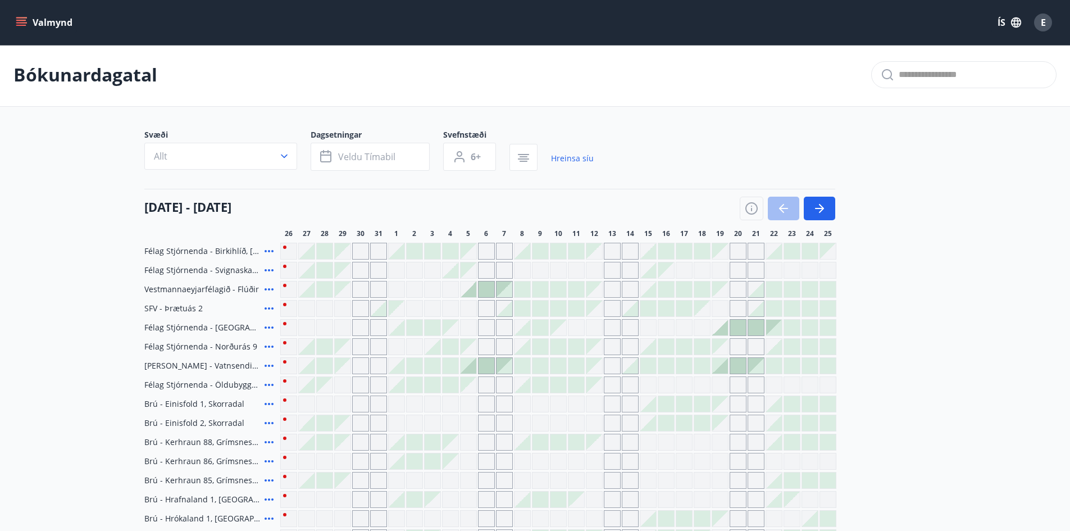
click at [268, 402] on icon at bounding box center [268, 403] width 13 height 13
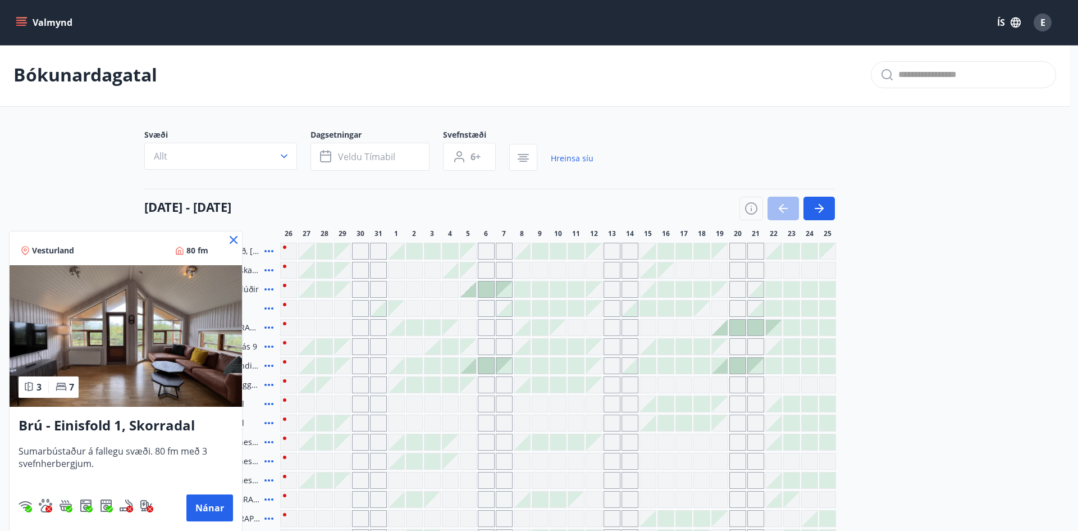
click at [233, 236] on icon at bounding box center [233, 239] width 13 height 13
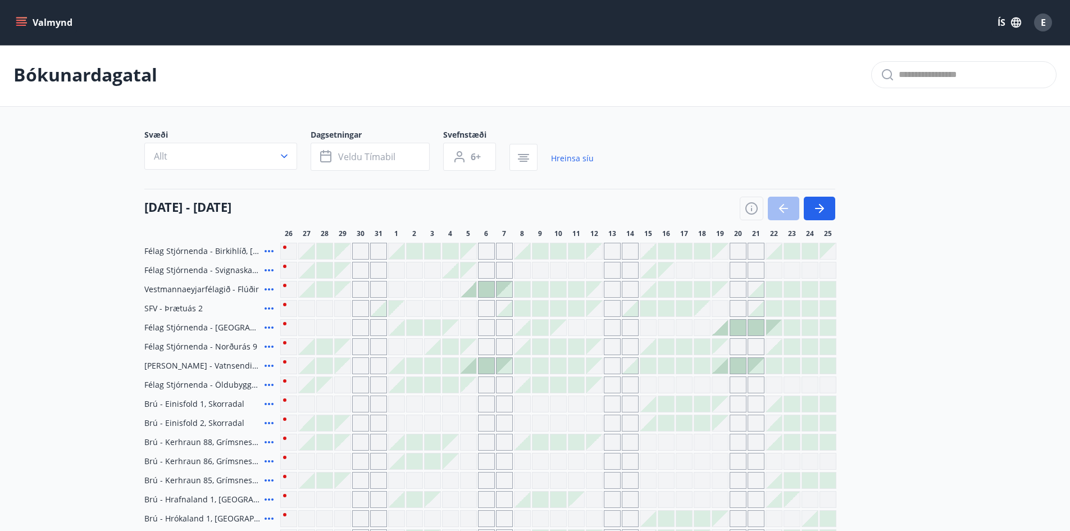
click at [268, 442] on icon at bounding box center [269, 442] width 9 height 2
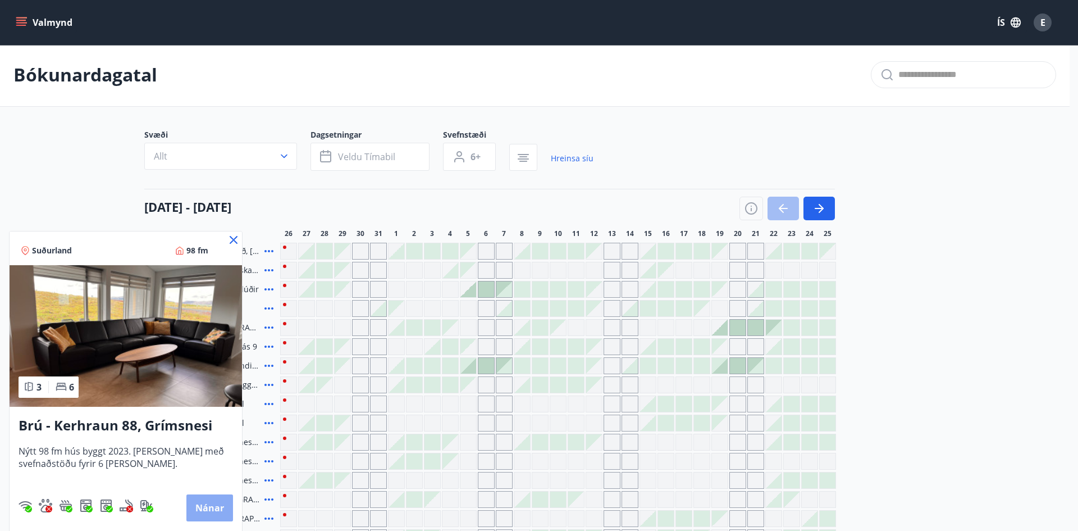
click at [205, 509] on button "Nánar" at bounding box center [209, 507] width 47 height 27
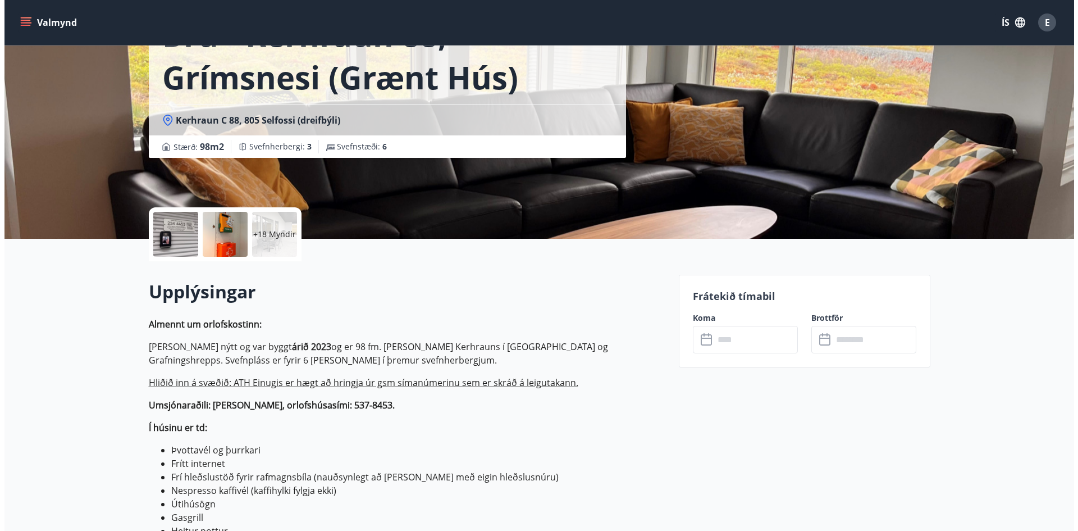
scroll to position [93, 0]
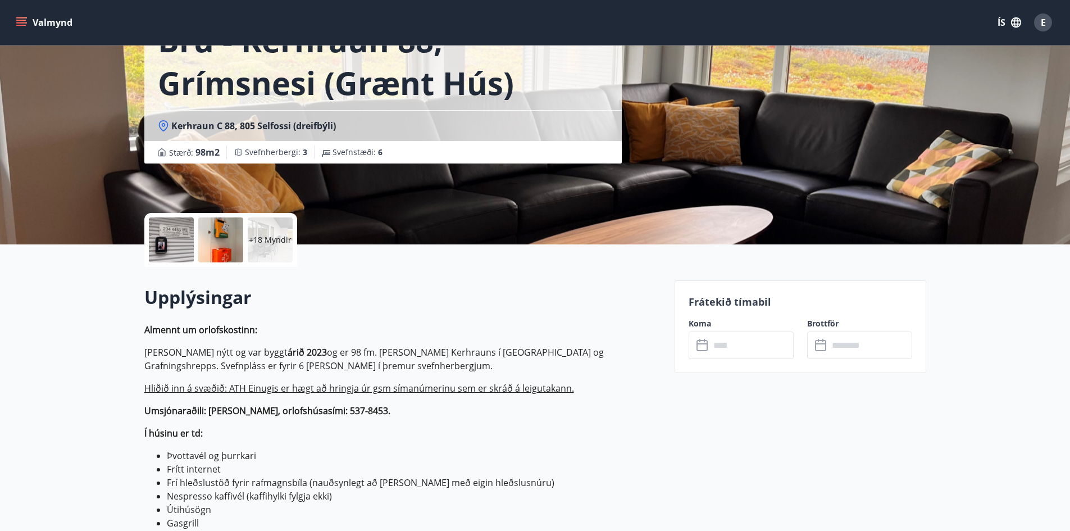
click at [277, 235] on p "+18 Myndir" at bounding box center [270, 239] width 43 height 11
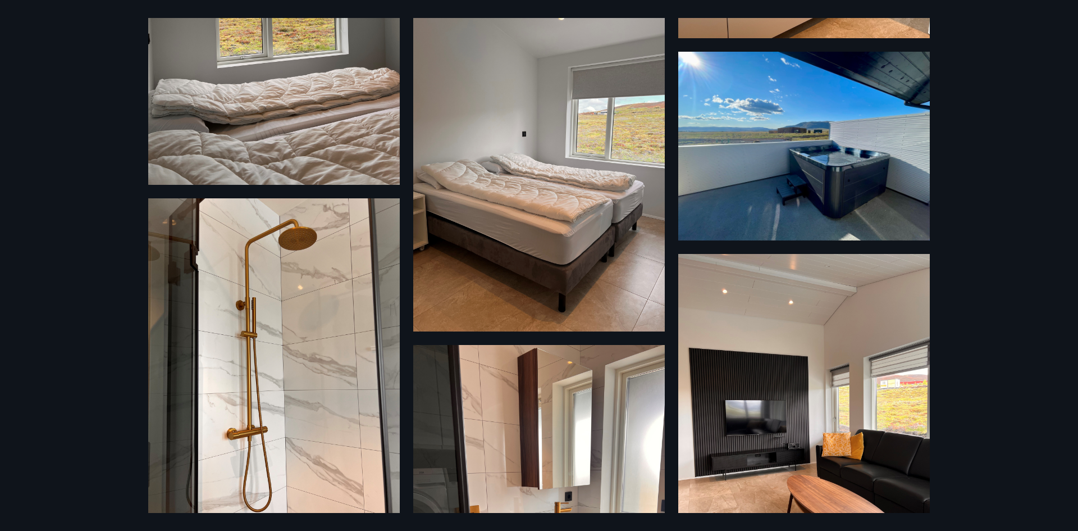
scroll to position [1454, 0]
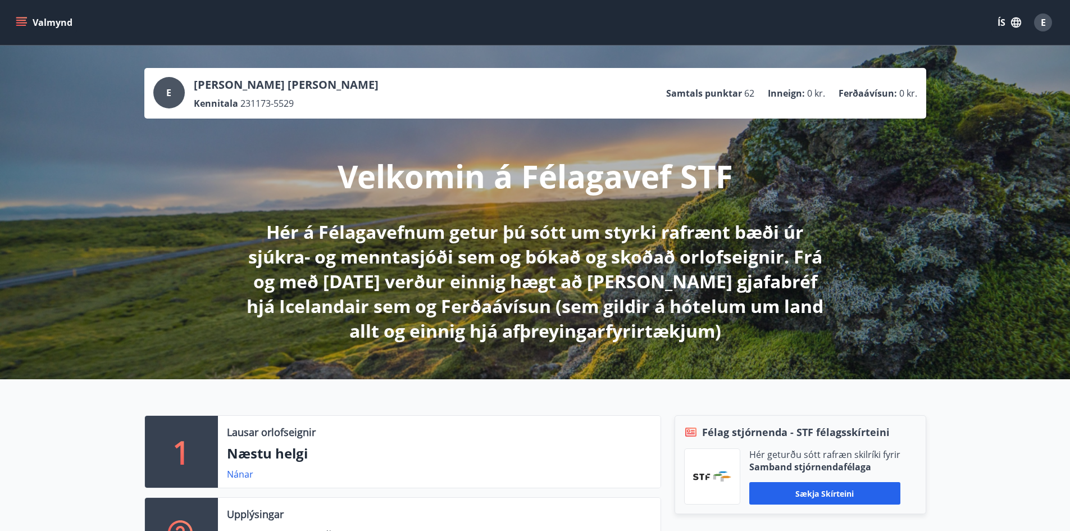
click at [26, 21] on icon "menu" at bounding box center [21, 22] width 11 height 11
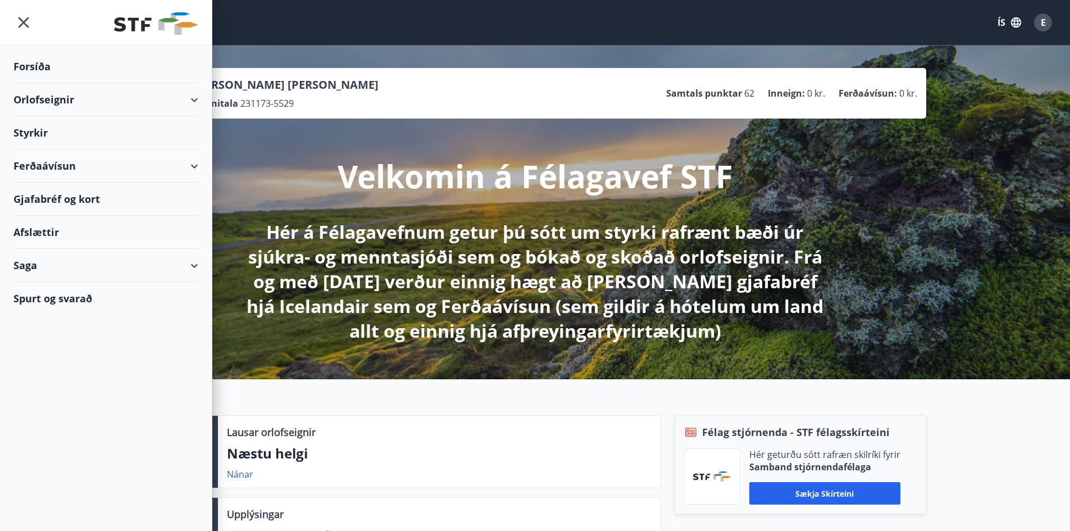
click at [53, 102] on div "Orlofseignir" at bounding box center [105, 99] width 185 height 33
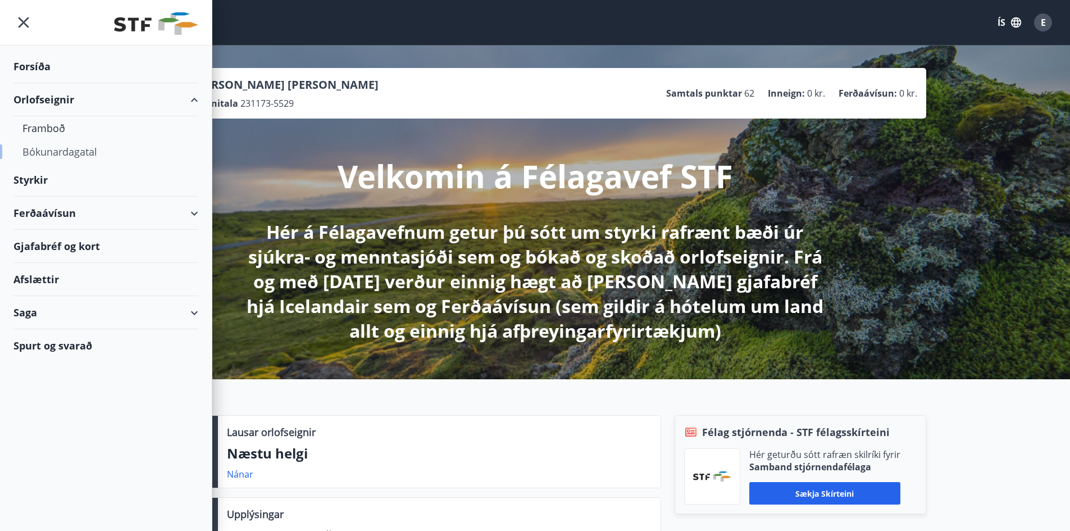
click at [43, 152] on div "Bókunardagatal" at bounding box center [105, 152] width 167 height 24
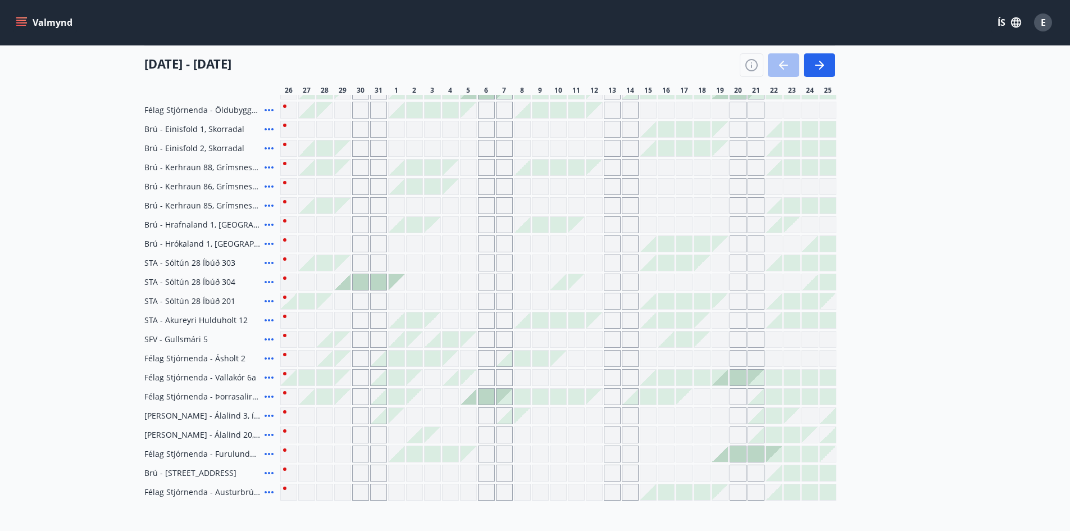
scroll to position [281, 0]
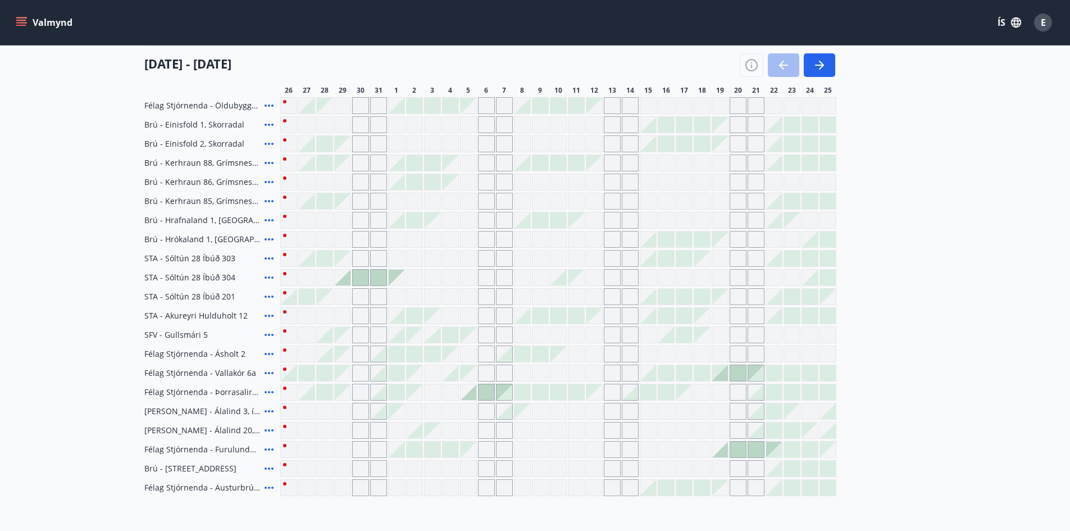
click at [267, 447] on icon at bounding box center [268, 449] width 13 height 13
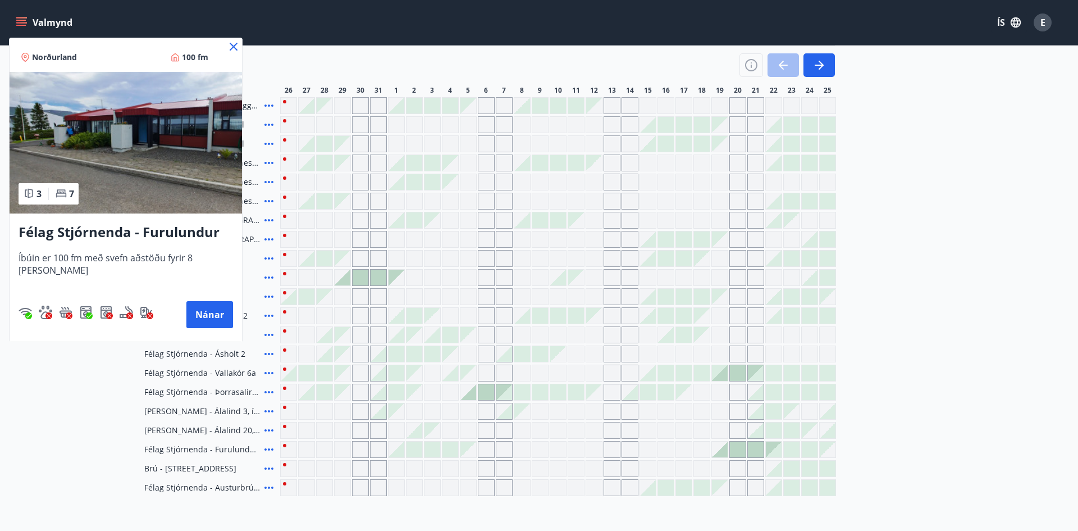
click at [235, 45] on icon at bounding box center [234, 47] width 8 height 8
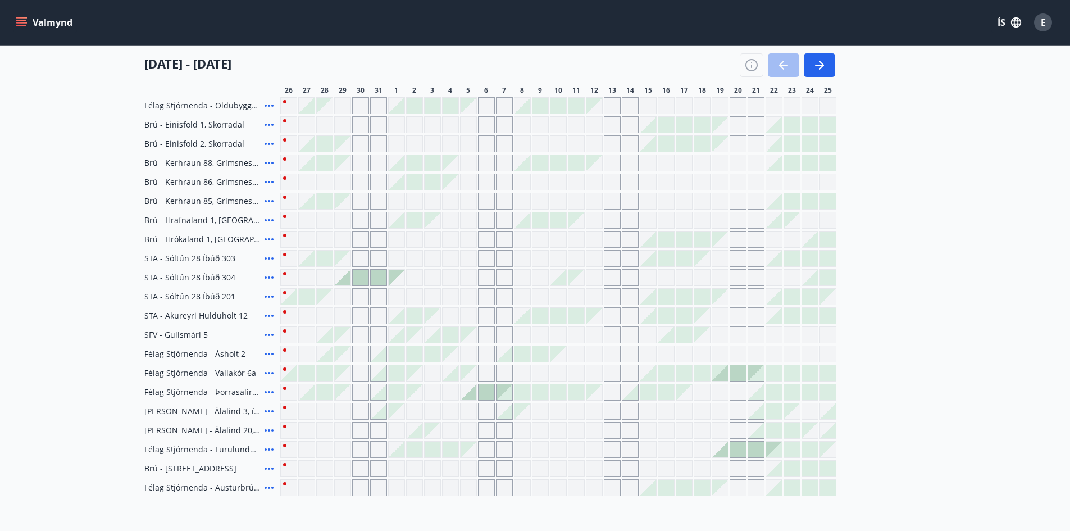
click at [266, 486] on icon at bounding box center [268, 487] width 13 height 13
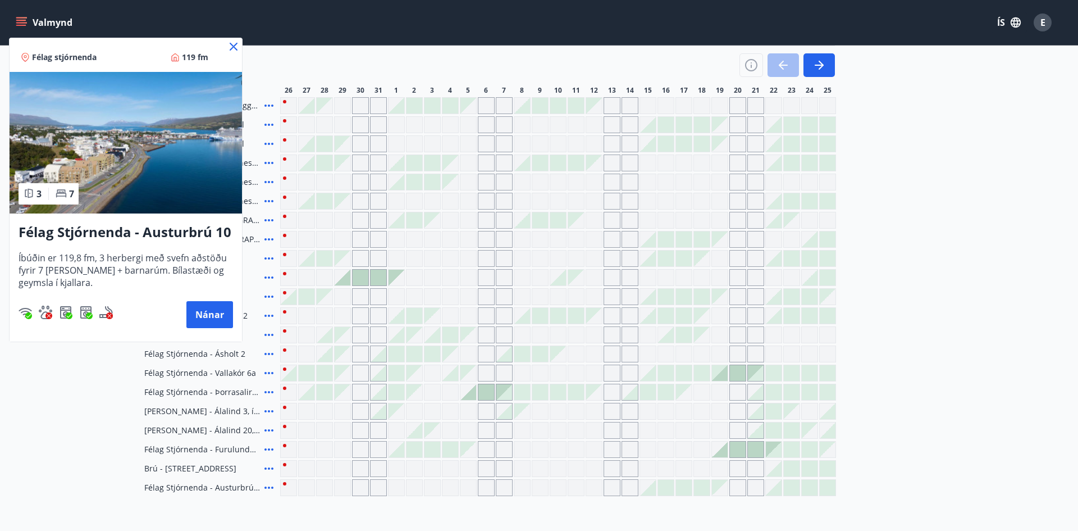
click at [231, 44] on icon at bounding box center [234, 47] width 8 height 8
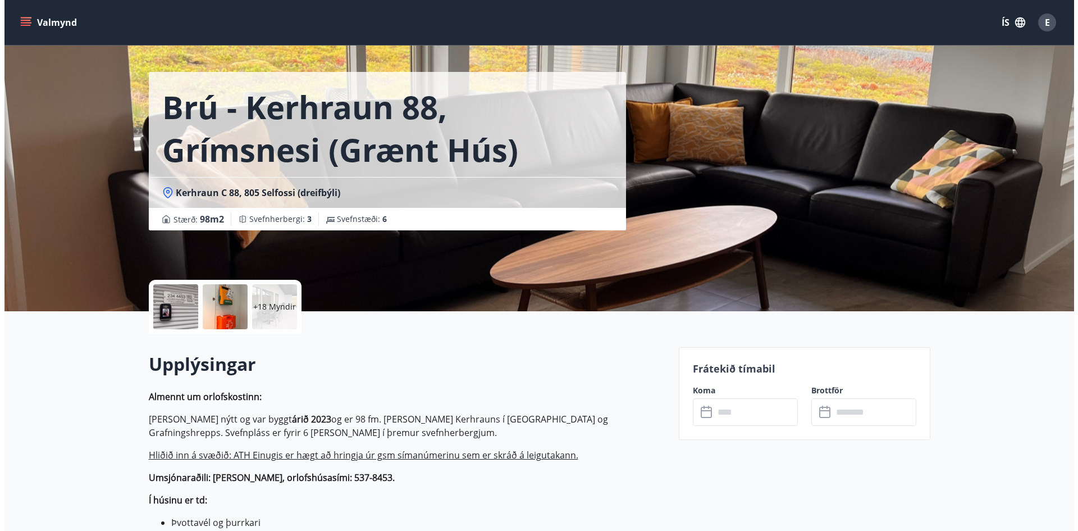
scroll to position [168, 0]
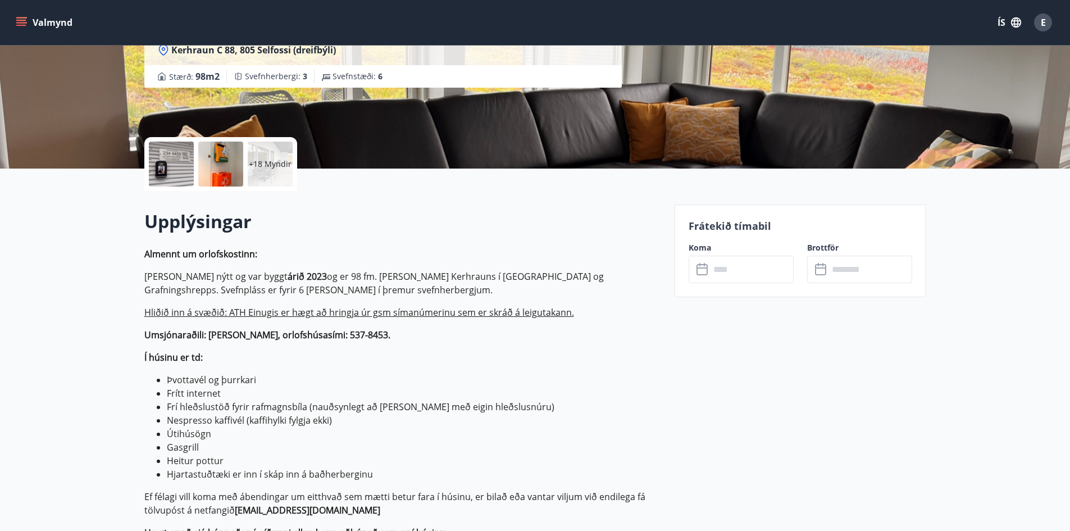
click at [261, 168] on p "+18 Myndir" at bounding box center [270, 163] width 43 height 11
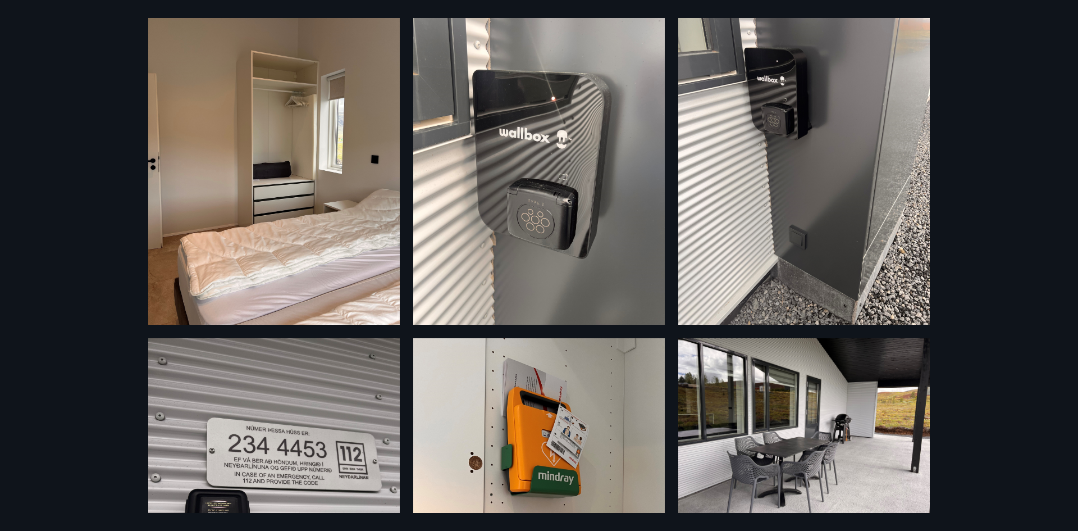
scroll to position [0, 0]
